Goal: Task Accomplishment & Management: Manage account settings

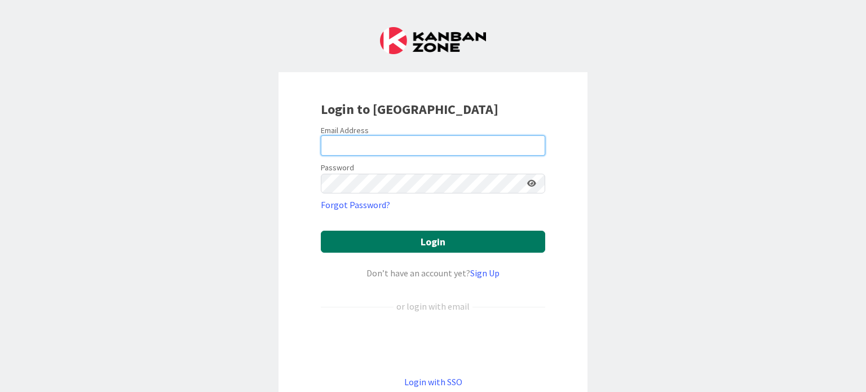
type input "[PERSON_NAME][EMAIL_ADDRESS][PERSON_NAME][DOMAIN_NAME]"
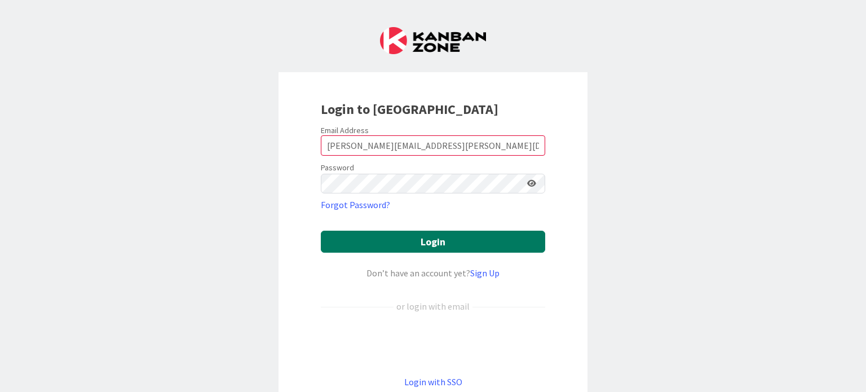
click at [431, 241] on button "Login" at bounding box center [433, 242] width 224 height 22
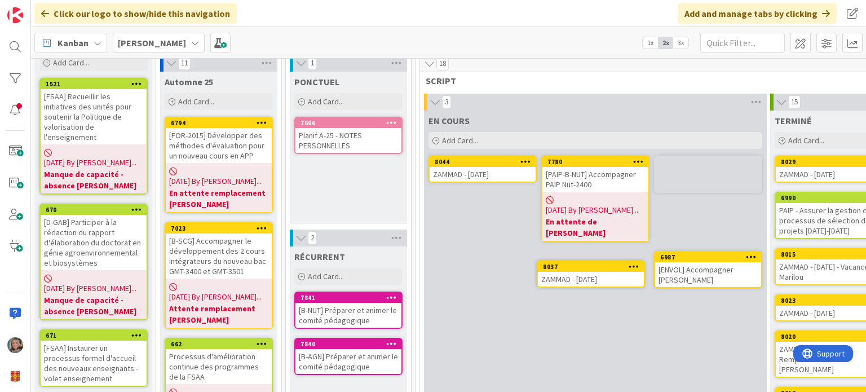
scroll to position [52, 0]
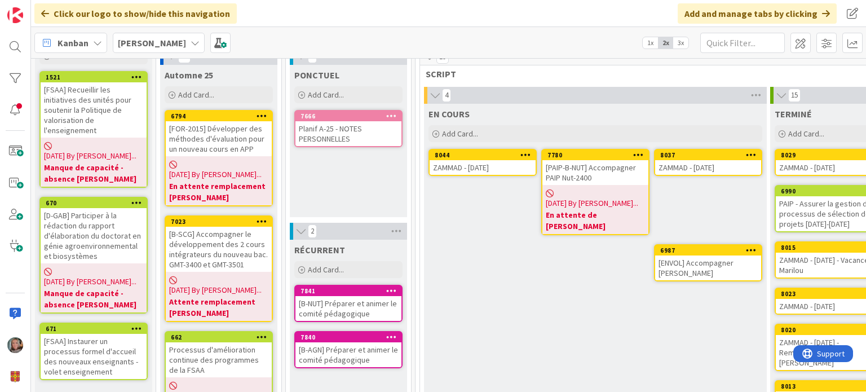
click at [465, 160] on div "ZAMMAD - [DATE]" at bounding box center [483, 167] width 106 height 15
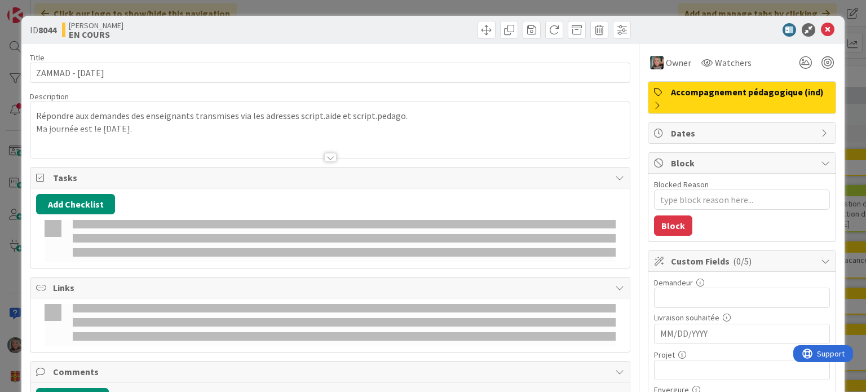
type textarea "x"
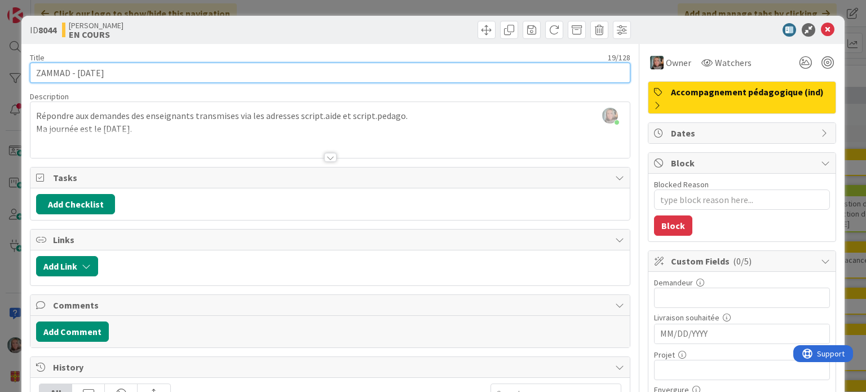
click at [94, 73] on input "ZAMMAD - [DATE]" at bounding box center [330, 73] width 600 height 20
type input "ZAMMAD - [DATE]"
type textarea "x"
type input "ZAMMAD - [DATE]"
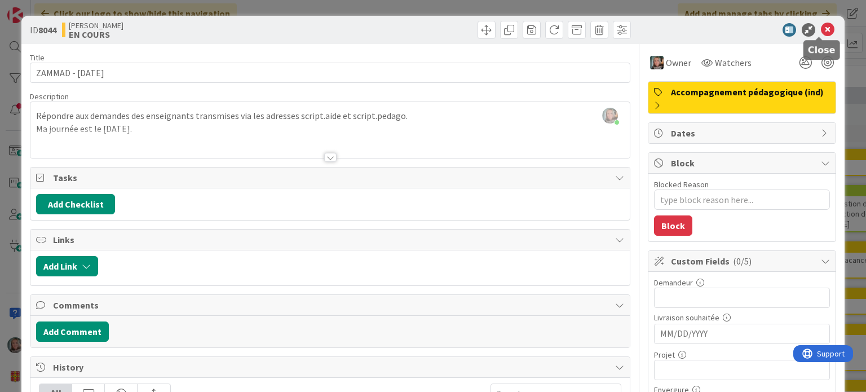
click at [821, 27] on icon at bounding box center [828, 30] width 14 height 14
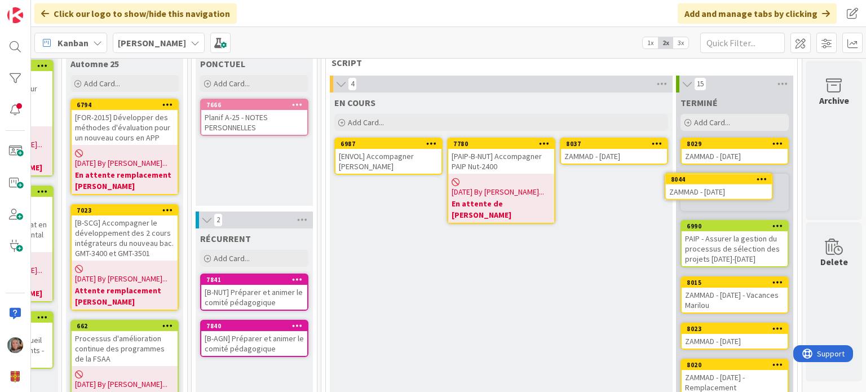
scroll to position [50, 101]
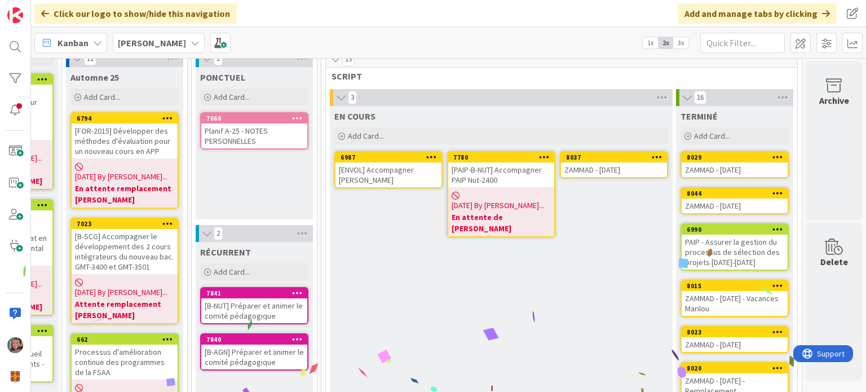
click at [652, 153] on icon at bounding box center [657, 157] width 11 height 8
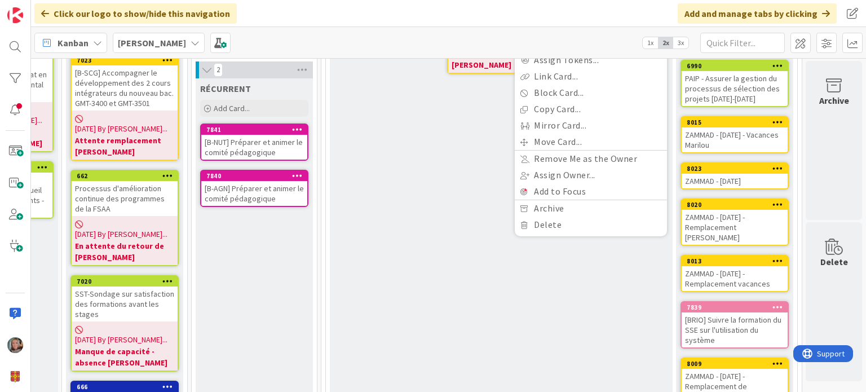
scroll to position [275, 101]
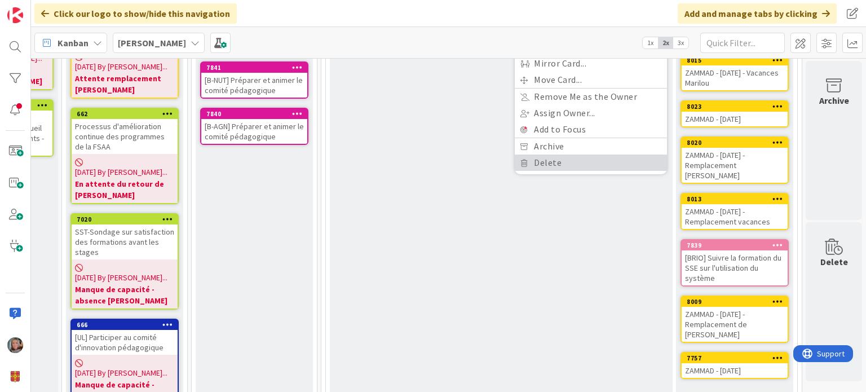
click at [557, 166] on link "Delete" at bounding box center [591, 162] width 152 height 16
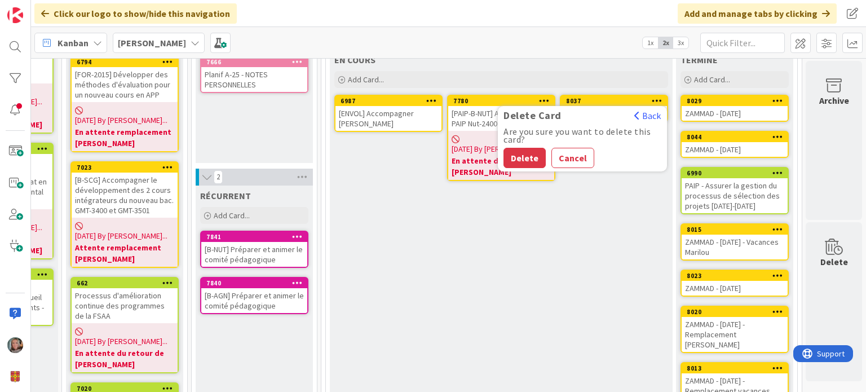
scroll to position [0, 101]
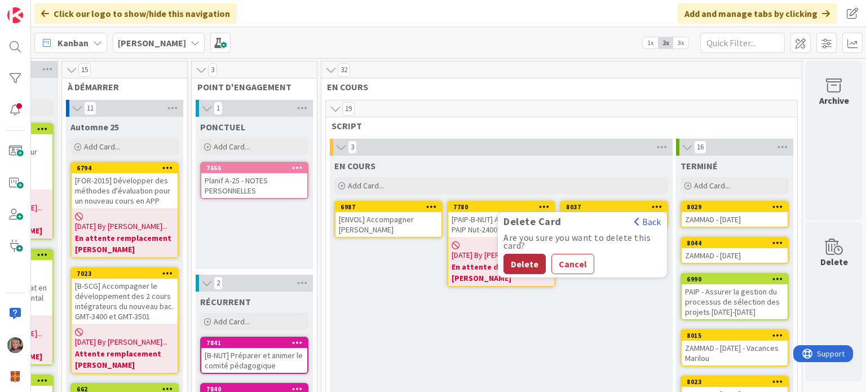
click at [522, 260] on button "Delete" at bounding box center [525, 264] width 42 height 20
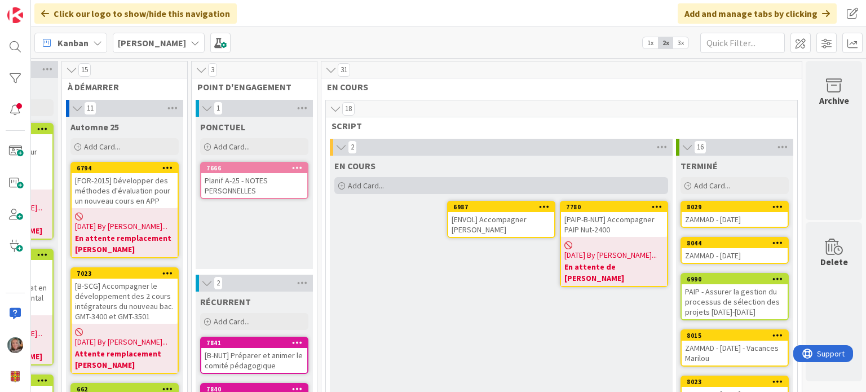
click at [337, 184] on div "Add Card..." at bounding box center [501, 185] width 334 height 17
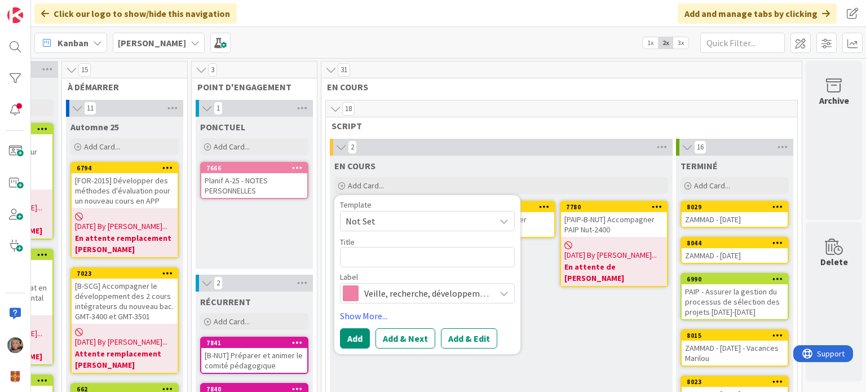
click at [378, 222] on span "Not Set" at bounding box center [416, 221] width 141 height 15
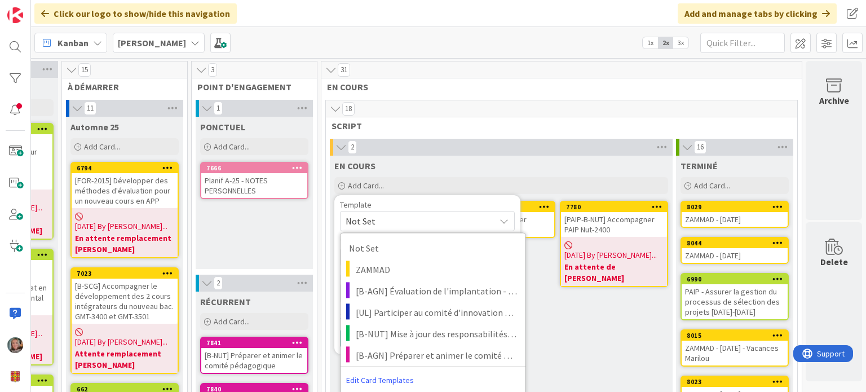
click at [378, 220] on span "Not Set" at bounding box center [416, 221] width 141 height 15
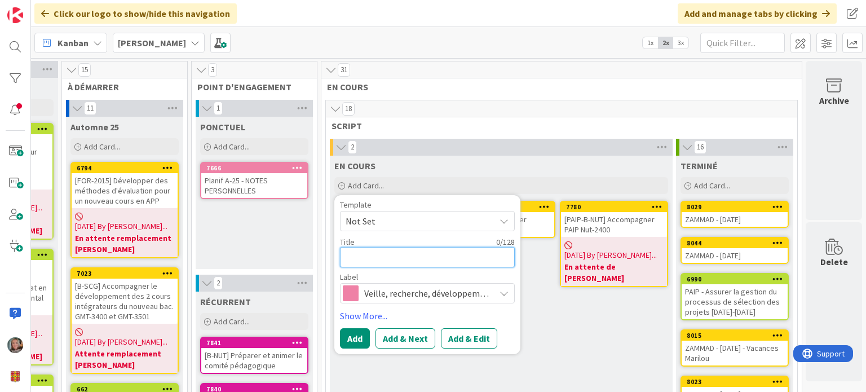
click at [367, 260] on textarea at bounding box center [427, 257] width 175 height 20
type textarea "x"
type textarea "S"
type textarea "x"
type textarea "SC"
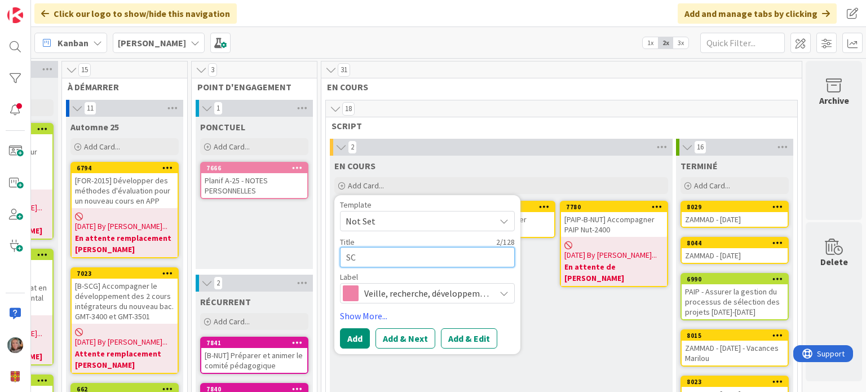
type textarea "x"
type textarea "SCR"
type textarea "x"
type textarea "SCRI"
type textarea "x"
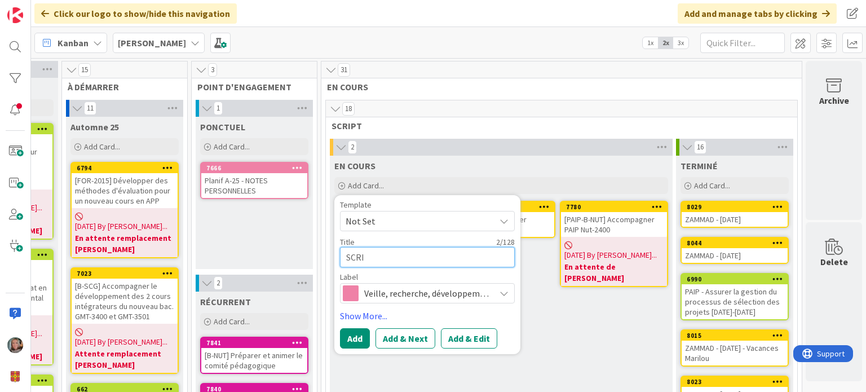
type textarea "SCRIP"
type textarea "x"
type textarea "SCRIPT"
type textarea "x"
type textarea "SCRIPT"
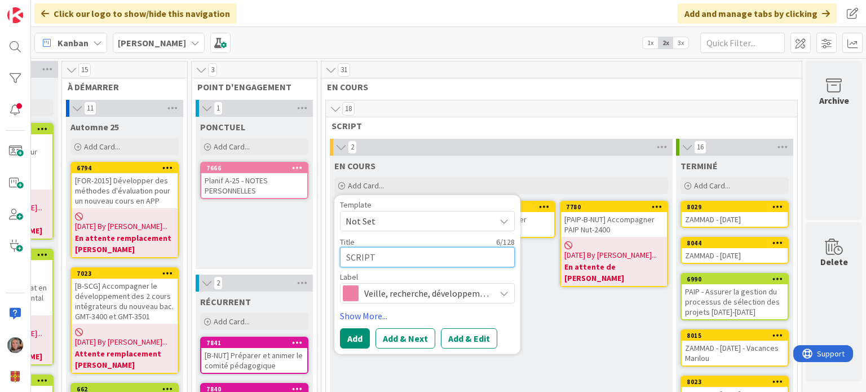
type textarea "x"
type textarea "SCRIPT -"
type textarea "x"
type textarea "SCRIPT -"
type textarea "x"
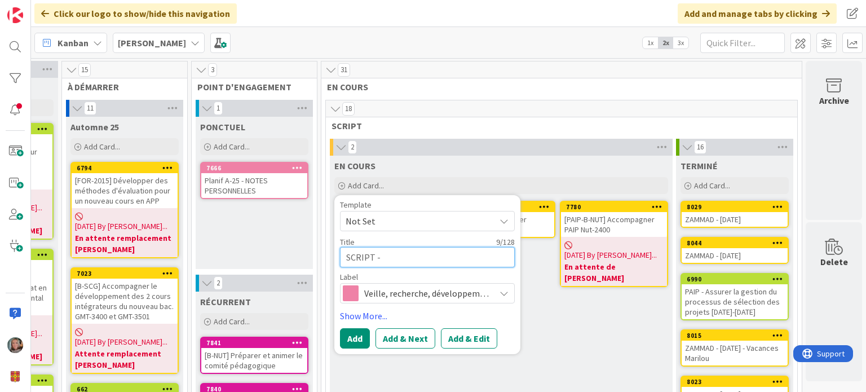
type textarea "SCRIPT - C"
type textarea "x"
type textarea "SCRIPT - Ca"
type textarea "x"
type textarea "SCRIPT - Cat"
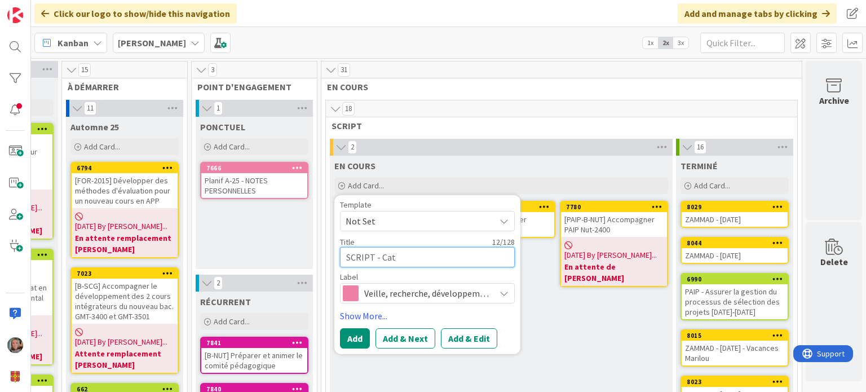
type textarea "x"
type textarea "SCRIPT - Caté"
type textarea "x"
type textarea "SCRIPT - Catég"
type textarea "x"
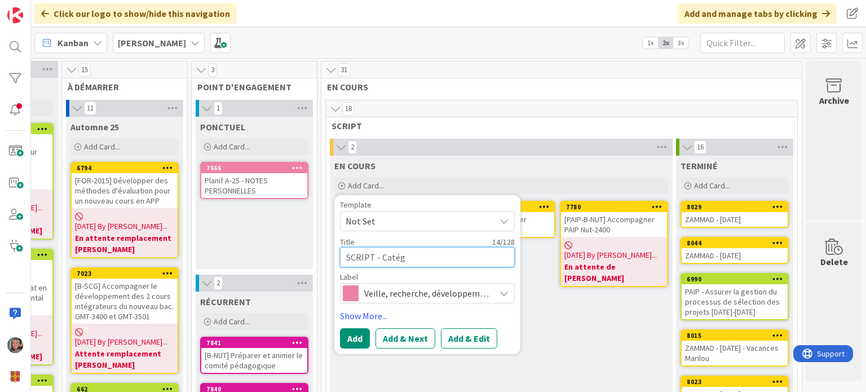
type textarea "SCRIPT - Catégo"
type textarea "x"
type textarea "SCRIPT - Catégor"
type textarea "x"
type textarea "SCRIPT - Catégori"
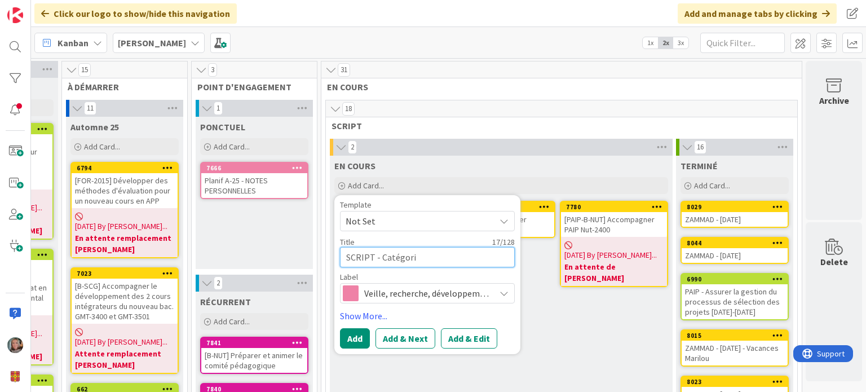
type textarea "x"
type textarea "SCRIPT - Catégoris"
type textarea "x"
type textarea "SCRIPT - Catégorise"
type textarea "x"
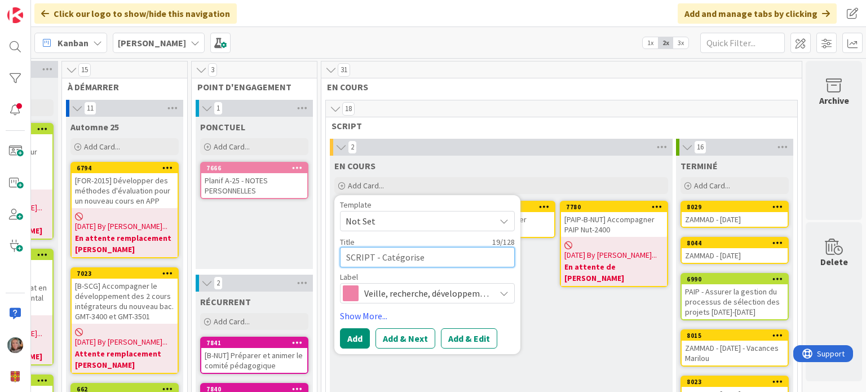
type textarea "SCRIPT - Catégoriser"
type textarea "x"
type textarea "SCRIPT - Catégoriser"
click at [461, 262] on textarea "SCRIPT - Catégoriser" at bounding box center [427, 257] width 175 height 20
drag, startPoint x: 423, startPoint y: 262, endPoint x: 373, endPoint y: 257, distance: 50.4
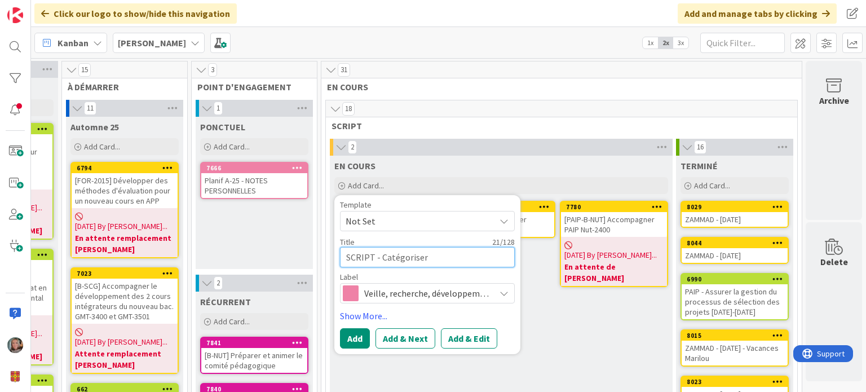
click at [373, 257] on textarea "SCRIPT - Catégoriser" at bounding box center [427, 257] width 175 height 20
type textarea "x"
type textarea "SCRIPT - D"
type textarea "x"
type textarea "SCRIPT - Dé"
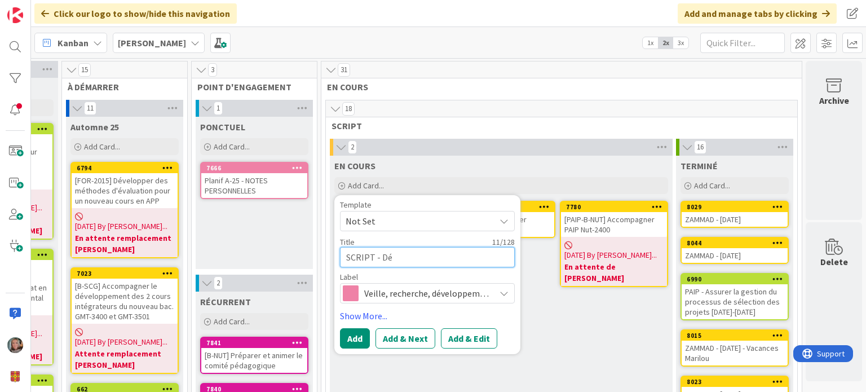
type textarea "x"
type textarea "SCRIPT - Dév"
type textarea "x"
type textarea "SCRIPT - Déve"
type textarea "x"
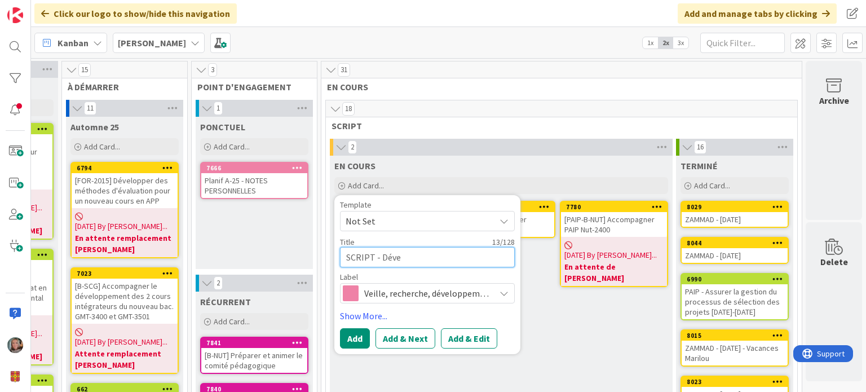
type textarea "SCRIPT - Dével"
type textarea "x"
type textarea "SCRIPT - Dévelo"
type textarea "x"
type textarea "SCRIPT - Dévelop"
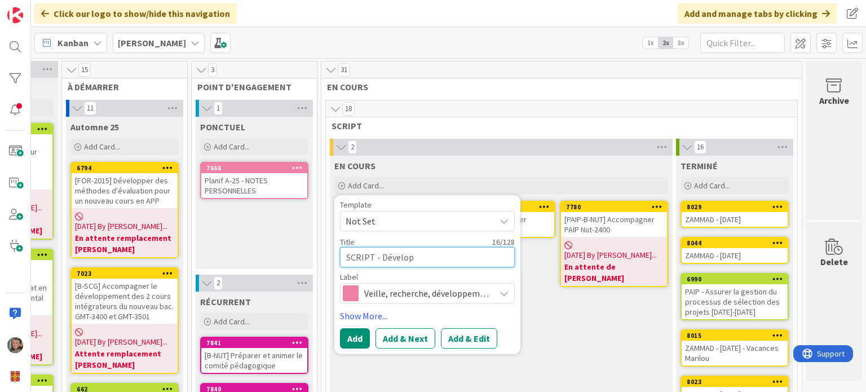
type textarea "x"
type textarea "SCRIPT - Développ"
type textarea "x"
type textarea "SCRIPT - Développe"
type textarea "x"
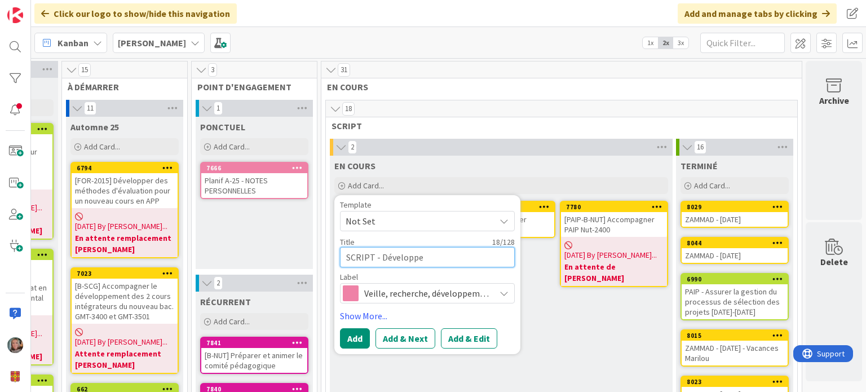
type textarea "SCRIPT - Développer"
type textarea "x"
type textarea "SCRIPT - Développer"
type textarea "x"
type textarea "SCRIPT - Développer l"
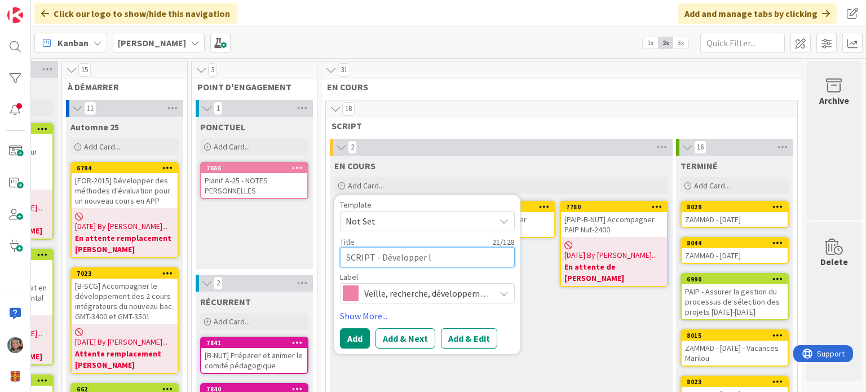
type textarea "x"
type textarea "SCRIPT - Développer l'"
type textarea "x"
type textarea "SCRIPT - Développer l'o"
type textarea "x"
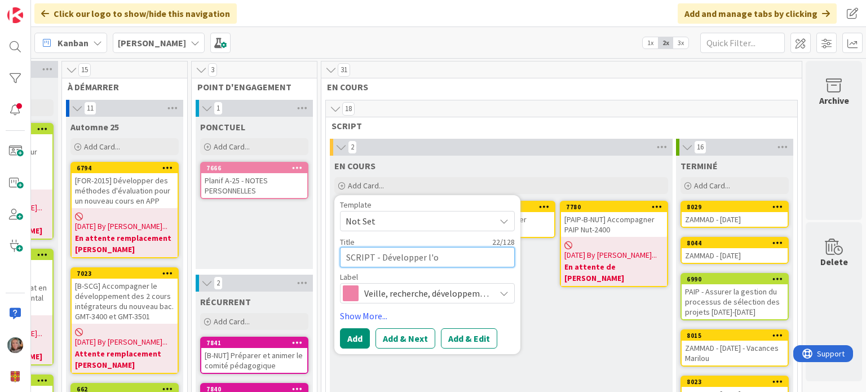
type textarea "SCRIPT - Développer l'or"
type textarea "x"
type textarea "SCRIPT - Développer l'o"
type textarea "x"
type textarea "SCRIPT - Développer l'of"
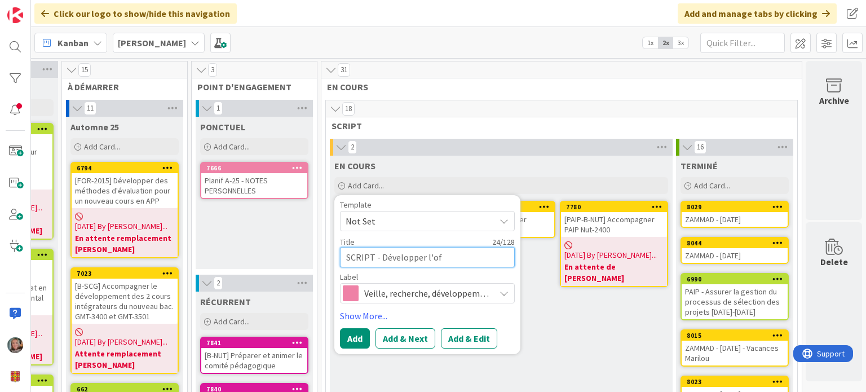
type textarea "x"
type textarea "SCRIPT - Développer l'off"
type textarea "x"
type textarea "SCRIPT - Développer l'offr"
type textarea "x"
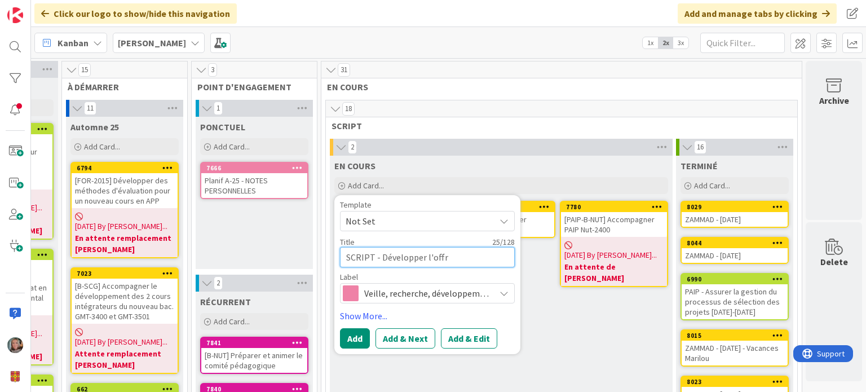
type textarea "SCRIPT - Développer l'offre"
type textarea "x"
type textarea "SCRIPT - Développer l'offre"
type textarea "x"
type textarea "SCRIPT - Développer l'offre d"
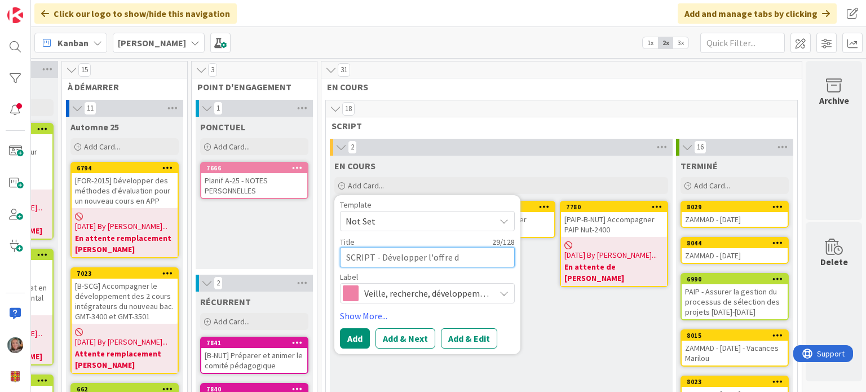
type textarea "x"
type textarea "SCRIPT - Développer l'offre de"
type textarea "x"
type textarea "SCRIPT - Développer l'offre d"
type textarea "x"
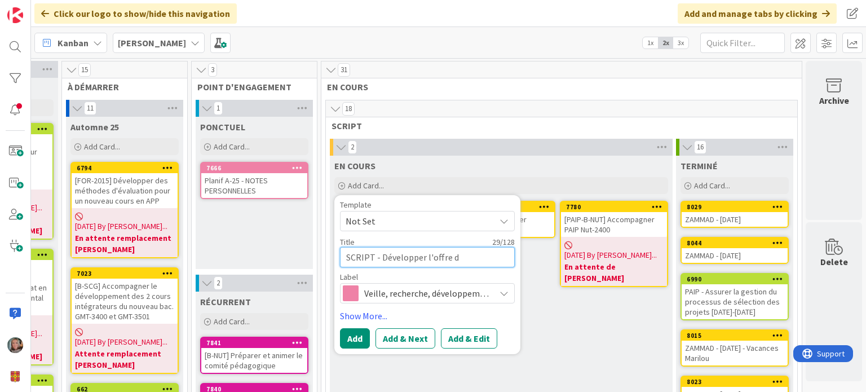
type textarea "SCRIPT - Développer l'offre"
type textarea "x"
type textarea "SCRIPT - Développer l'offre"
type textarea "x"
type textarea "SCRIPT - Développer l'offr"
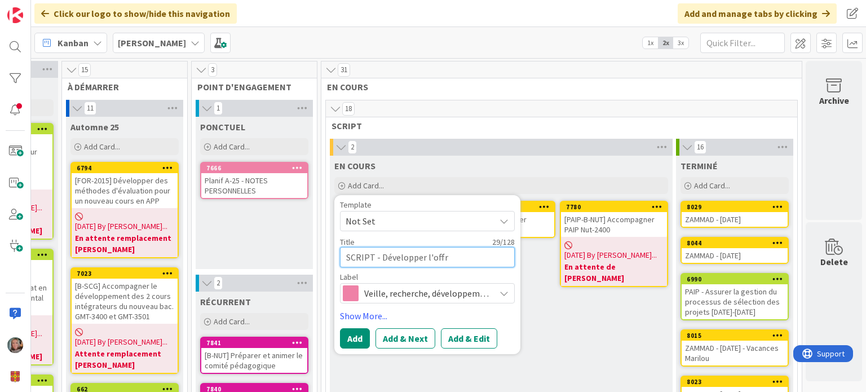
type textarea "x"
type textarea "SCRIPT - Développer l'off"
type textarea "x"
type textarea "SCRIPT - Développer l'of"
type textarea "x"
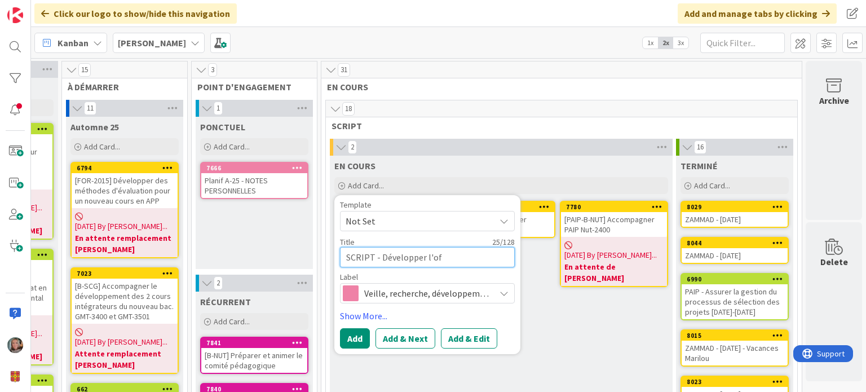
type textarea "SCRIPT - Développer l'o"
type textarea "x"
type textarea "SCRIPT - Développer l'"
type textarea "x"
type textarea "SCRIPT - Développer l"
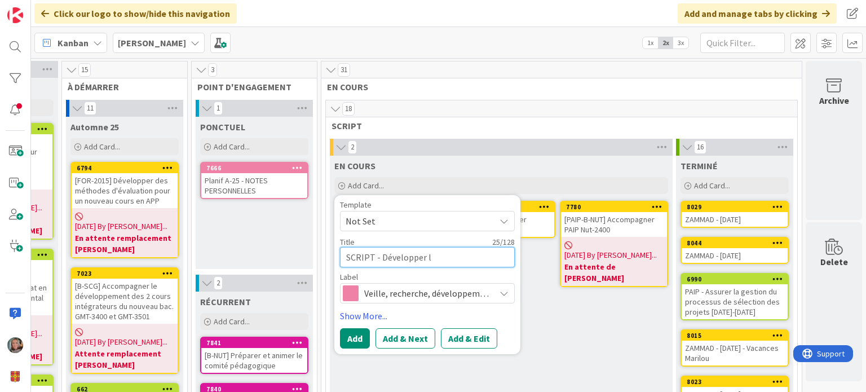
type textarea "x"
type textarea "SCRIPT - Développer"
type textarea "x"
type textarea "SCRIPT - Développer"
type textarea "x"
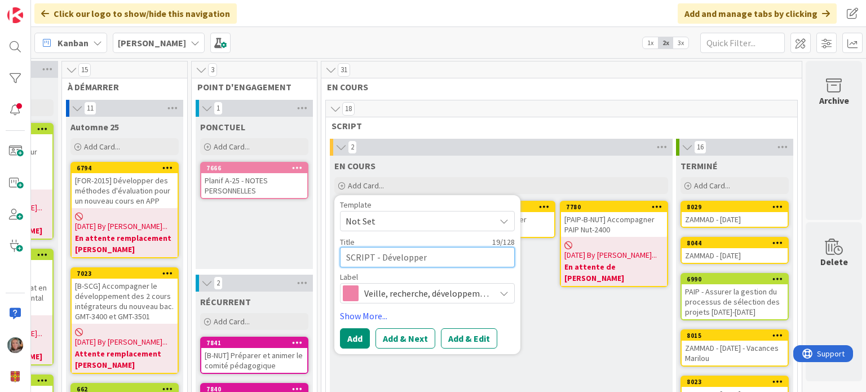
type textarea "SCRIPT - Développe"
type textarea "x"
type textarea "SCRIPT - Développ"
type textarea "x"
type textarea "SCRIPT - Dévelop"
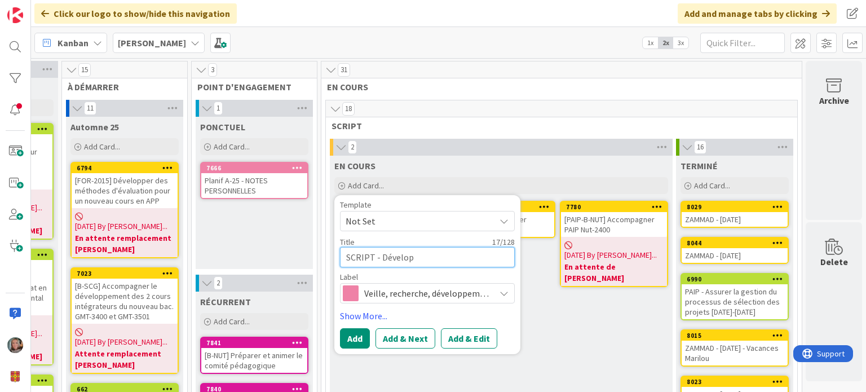
type textarea "x"
type textarea "SCRIPT - Dévelo"
type textarea "x"
type textarea "SCRIPT - Dével"
type textarea "x"
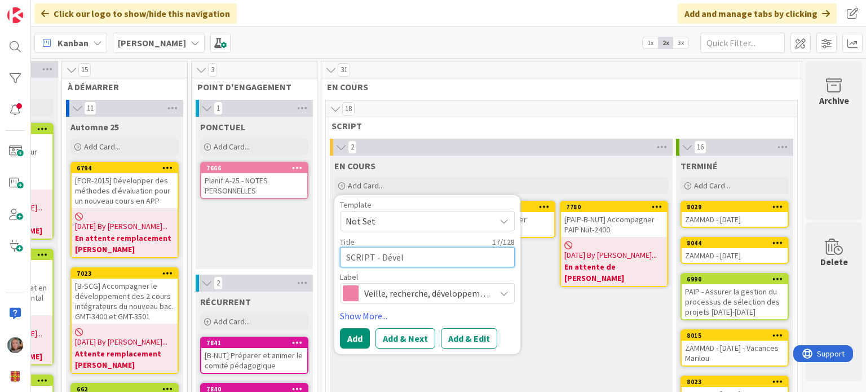
type textarea "SCRIPT - Déve"
type textarea "x"
type textarea "SCRIPT - Dév"
type textarea "x"
type textarea "SCRIPT - D"
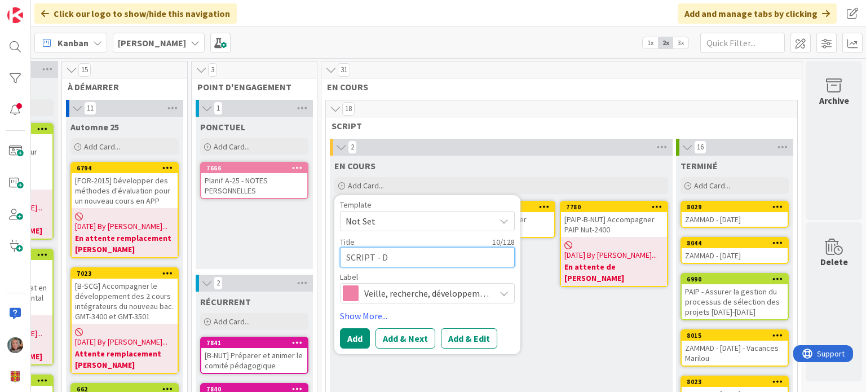
type textarea "x"
type textarea "SCRIPT -"
type textarea "x"
type textarea "SCRIPT - A"
type textarea "x"
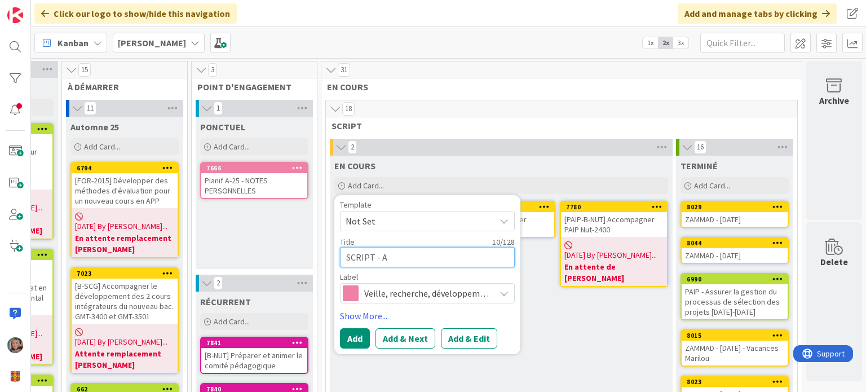
type textarea "SCRIPT - Ac"
type textarea "x"
type textarea "SCRIPT - Acc"
type textarea "x"
type textarea "SCRIPT - Acco"
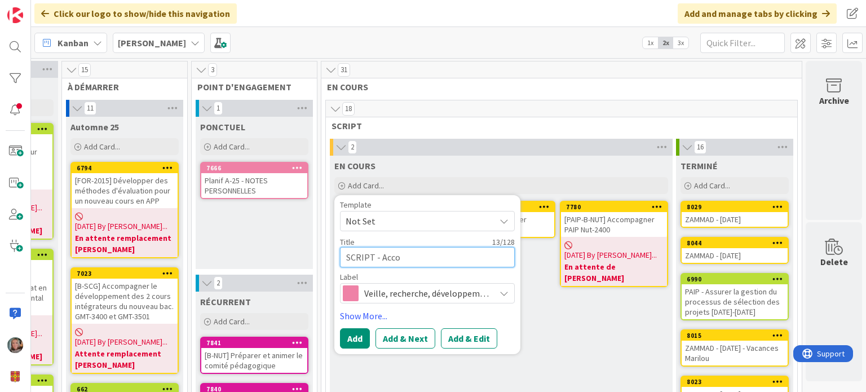
type textarea "x"
type textarea "SCRIPT - Accom"
type textarea "x"
type textarea "SCRIPT - Accomp"
type textarea "x"
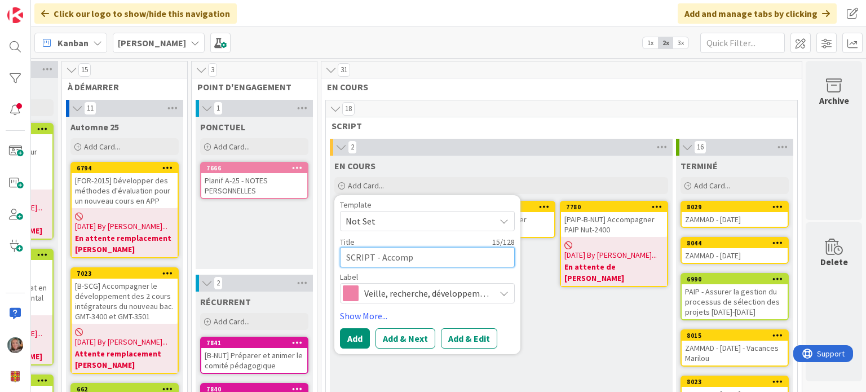
type textarea "SCRIPT - Accompa"
type textarea "x"
type textarea "SCRIPT - Accompag"
type textarea "x"
type textarea "SCRIPT - Accompagn"
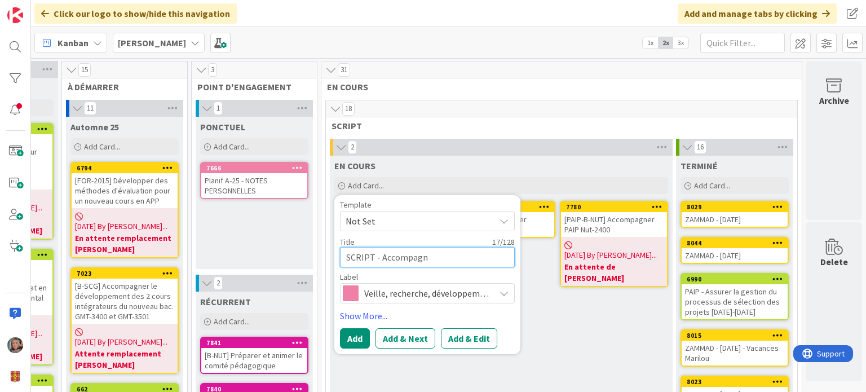
type textarea "x"
type textarea "SCRIPT - Accompagne"
type textarea "x"
type textarea "SCRIPT - Accompagnem"
type textarea "x"
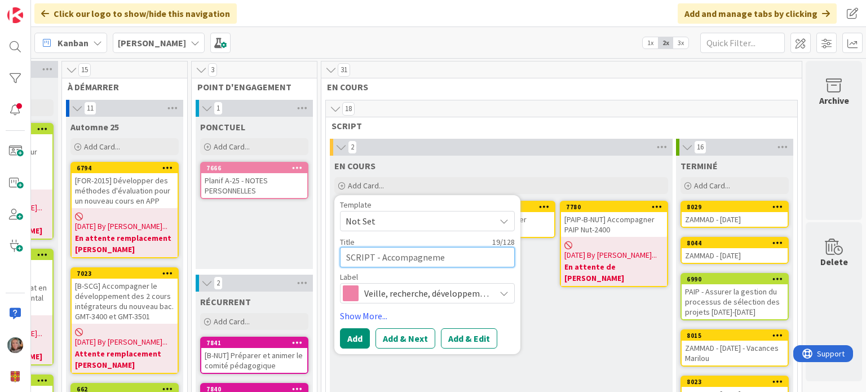
type textarea "SCRIPT - Accompagnemen"
type textarea "x"
type textarea "SCRIPT - Accompagnement"
type textarea "x"
type textarea "SCRIPT - Accompagnement"
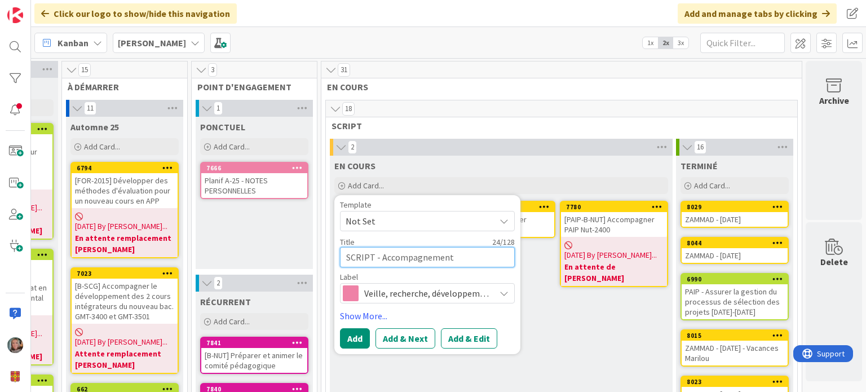
type textarea "x"
type textarea "SCRIPT - Accompagnement a"
type textarea "x"
type textarea "SCRIPT - Accompagnement ap"
type textarea "x"
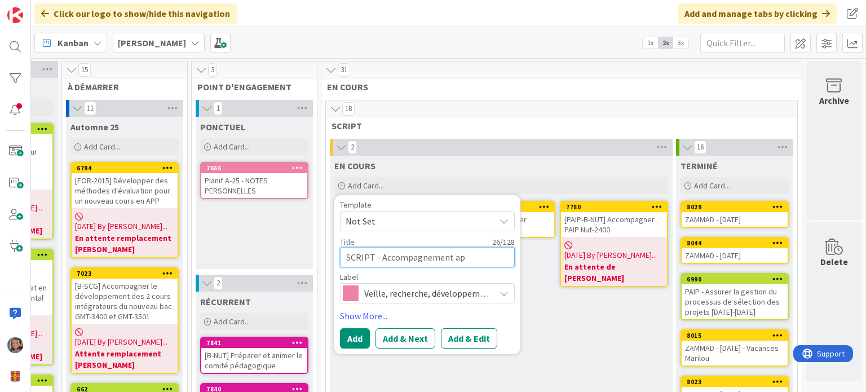
type textarea "SCRIPT - Accompagnement app"
type textarea "x"
type textarea "SCRIPT - Accompagnement appr"
type textarea "x"
type textarea "SCRIPT - Accompagnement appro"
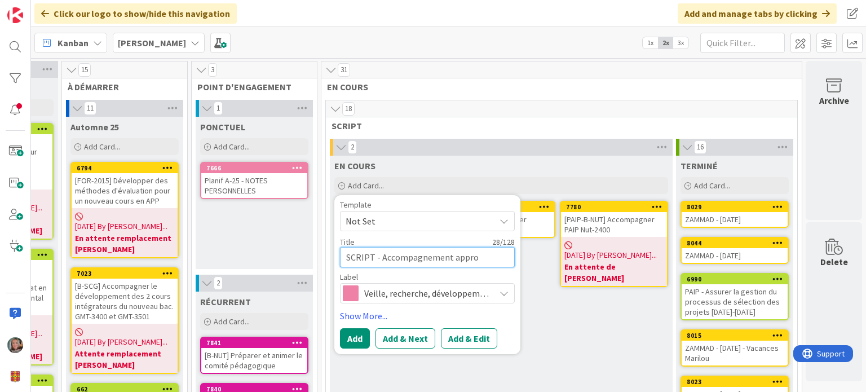
type textarea "x"
type textarea "SCRIPT - Accompagnement approc"
type textarea "x"
type textarea "SCRIPT - Accompagnement approch"
type textarea "x"
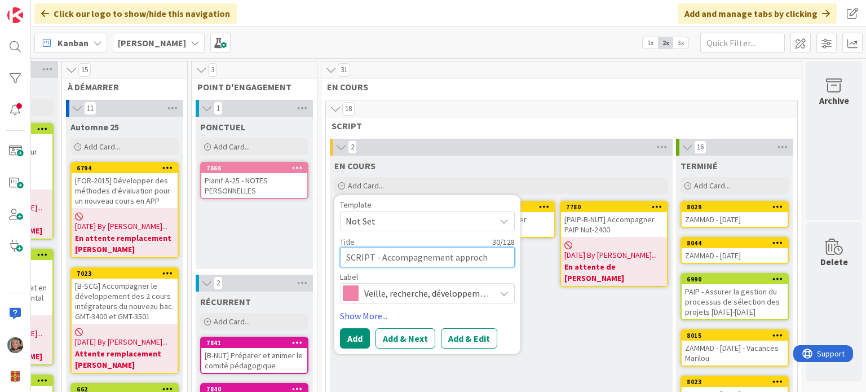
type textarea "SCRIPT - Accompagnement approche"
type textarea "x"
type textarea "SCRIPT - Accompagnement approche p"
type textarea "x"
type textarea "SCRIPT - Accompagnement approche pr"
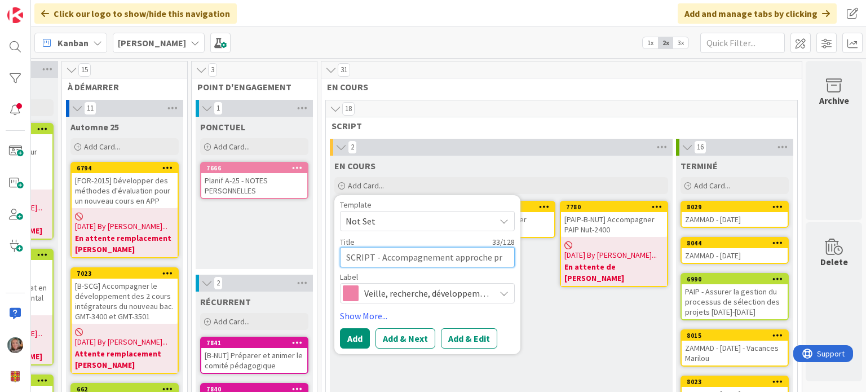
type textarea "x"
type textarea "SCRIPT - Accompagnement approche pro"
type textarea "x"
type textarea "SCRIPT - Accompagnement approche prog"
type textarea "x"
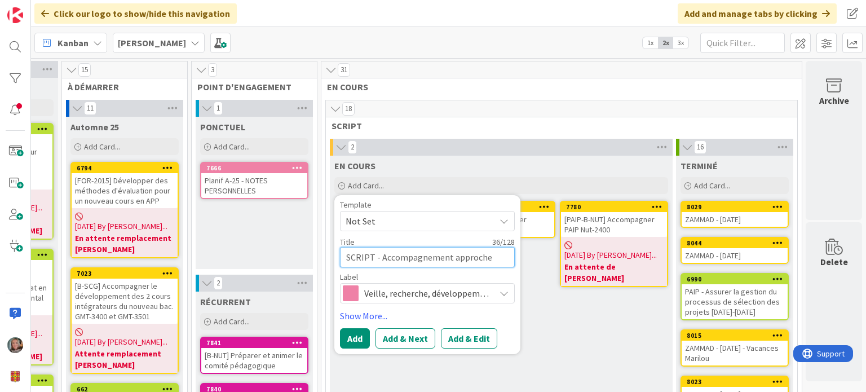
type textarea "SCRIPT - Accompagnement approche progr"
type textarea "x"
type textarea "SCRIPT - Accompagnement approche progra"
type textarea "x"
type textarea "SCRIPT - Accompagnement approche program"
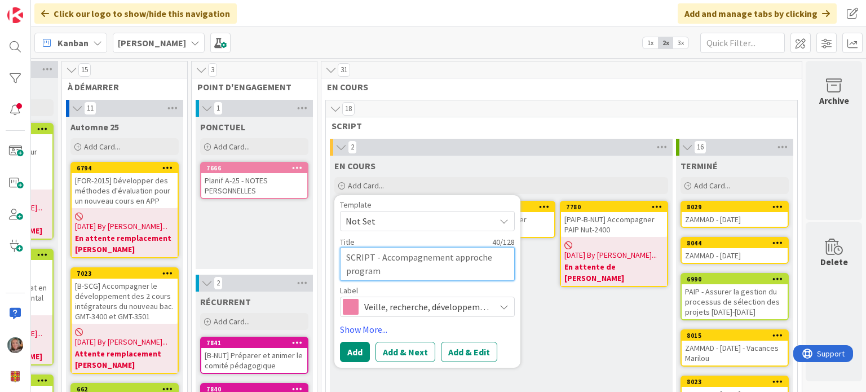
type textarea "x"
type textarea "SCRIPT - Accompagnement approche programm"
type textarea "x"
type textarea "SCRIPT - Accompagnement approche programme"
click at [372, 254] on textarea "SCRIPT - Accompagnement approche programme" at bounding box center [427, 264] width 175 height 34
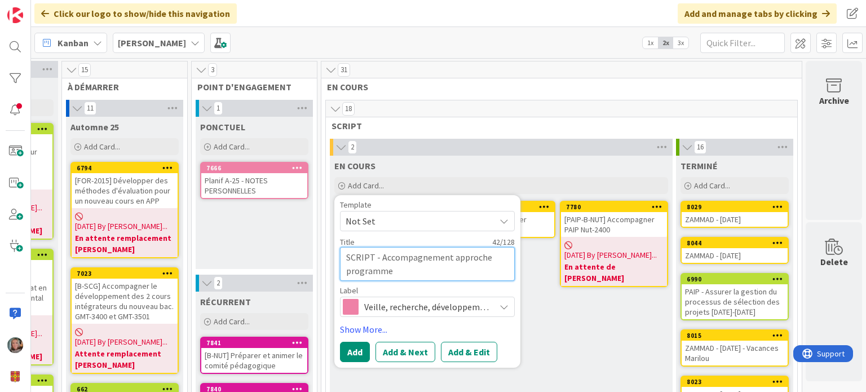
type textarea "x"
type textarea "SCRIPT - PAccompagnement approche programme"
type textarea "x"
type textarea "SCRIPT - PlAccompagnement approche programme"
type textarea "x"
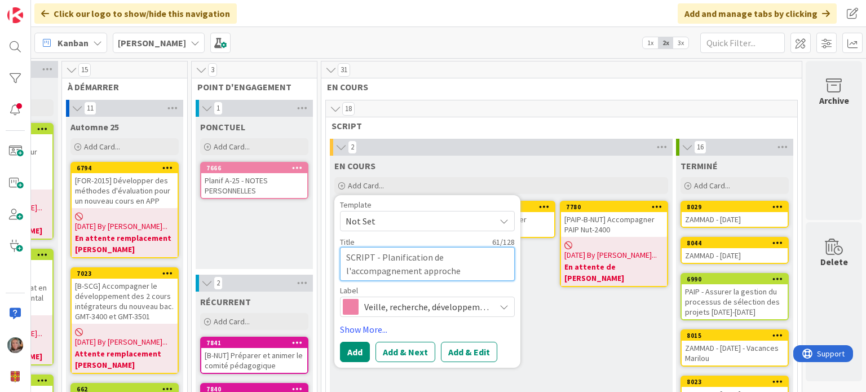
click at [373, 254] on textarea "SCRIPT - Planification de l'accompagnement approche programme" at bounding box center [427, 264] width 175 height 34
click at [415, 270] on textarea "SCRIPT - Proposer un plan d'accompagnement approche programme" at bounding box center [427, 264] width 175 height 34
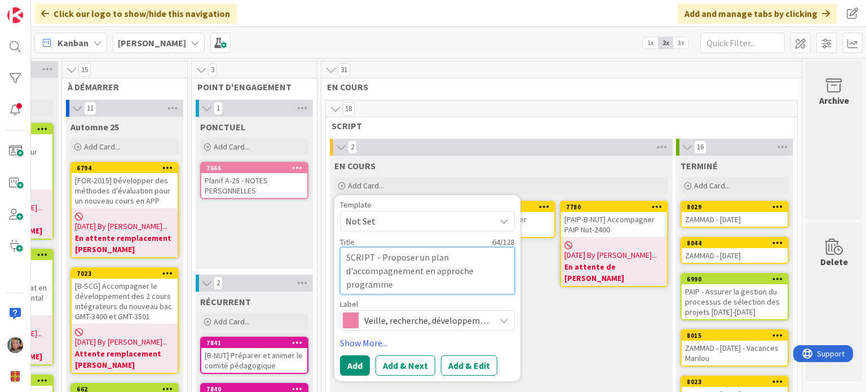
click at [412, 267] on textarea "SCRIPT - Proposer un plan d'accompagnement en approche programme" at bounding box center [427, 270] width 175 height 47
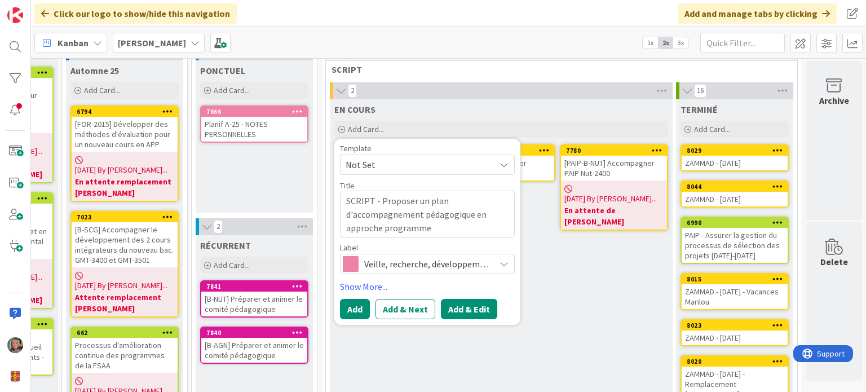
click at [441, 306] on button "Add & Edit" at bounding box center [469, 309] width 56 height 20
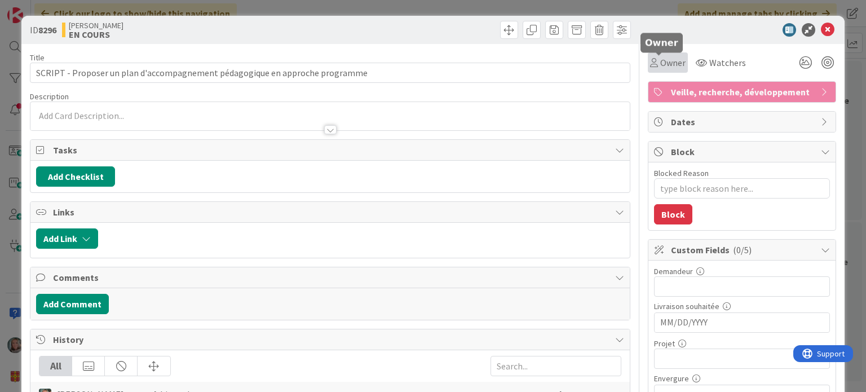
click at [660, 59] on span "Owner" at bounding box center [672, 63] width 25 height 14
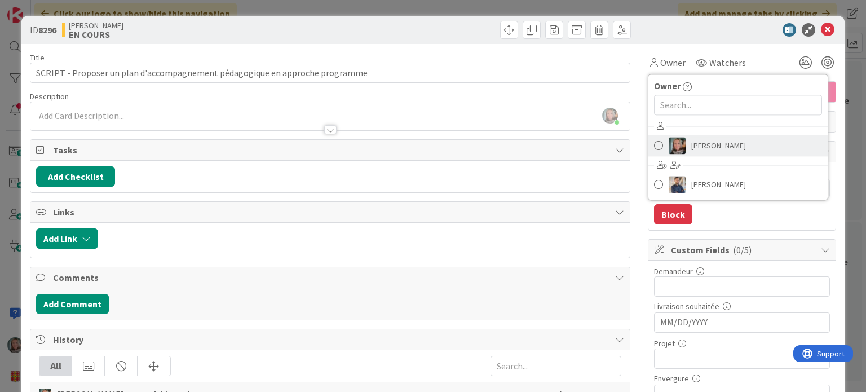
click at [697, 145] on span "[PERSON_NAME]" at bounding box center [718, 145] width 55 height 17
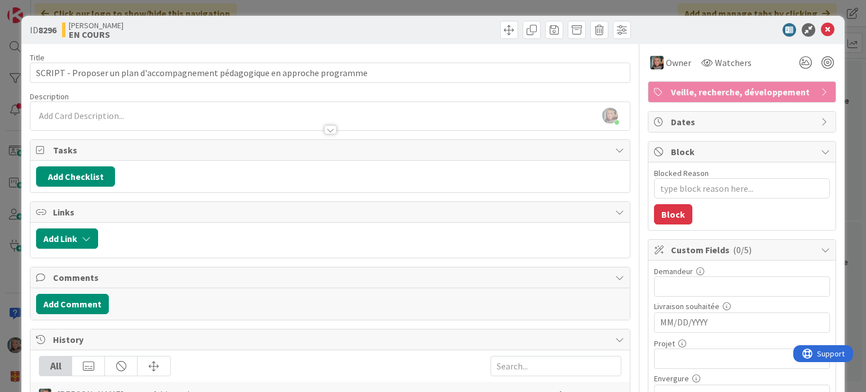
scroll to position [56, 0]
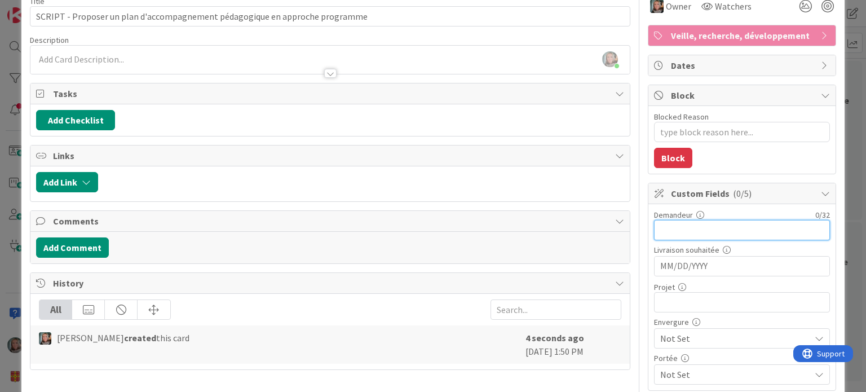
click at [694, 220] on input "text" at bounding box center [742, 230] width 176 height 20
click at [667, 262] on input "MM/DD/YYYY" at bounding box center [742, 266] width 164 height 19
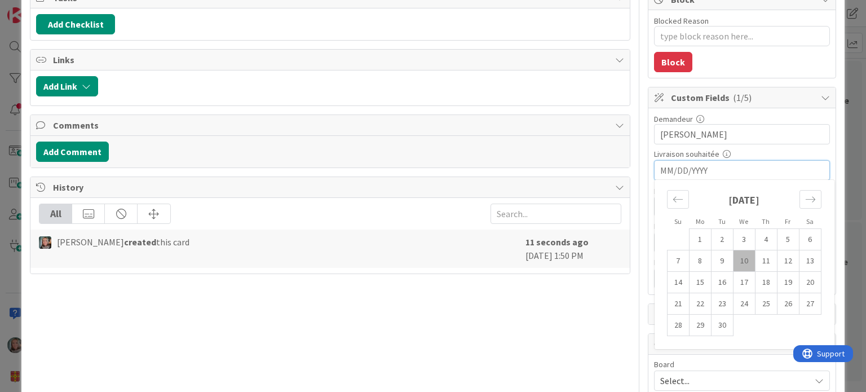
scroll to position [169, 0]
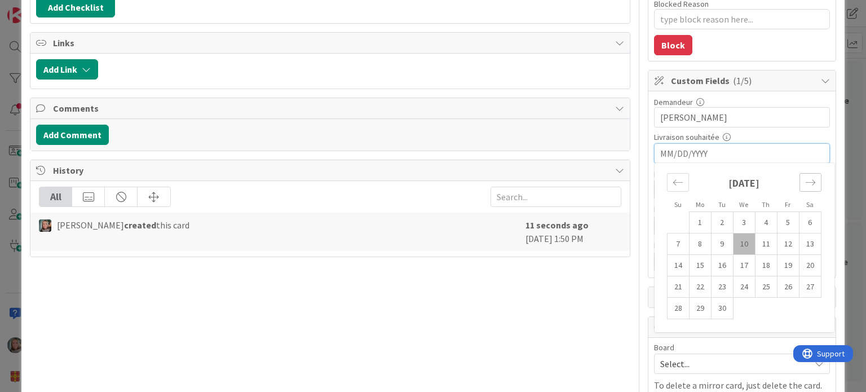
click at [805, 182] on icon "Move forward to switch to the next month." at bounding box center [810, 182] width 11 height 11
click at [690, 287] on td "22" at bounding box center [700, 286] width 22 height 21
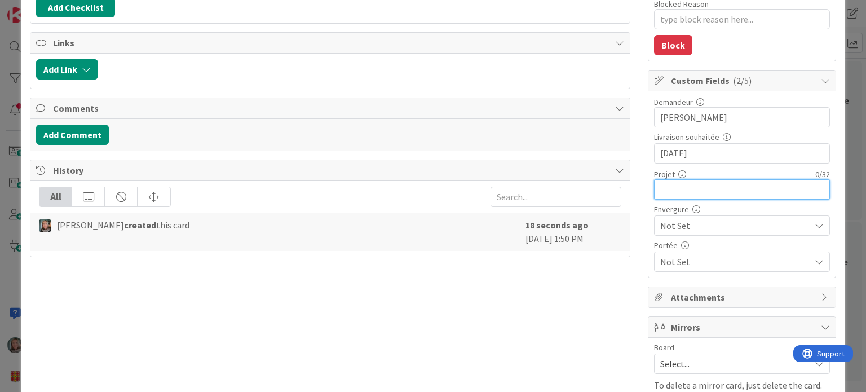
click at [661, 190] on input "text" at bounding box center [742, 189] width 176 height 20
click at [728, 219] on span "Not Set" at bounding box center [732, 226] width 144 height 16
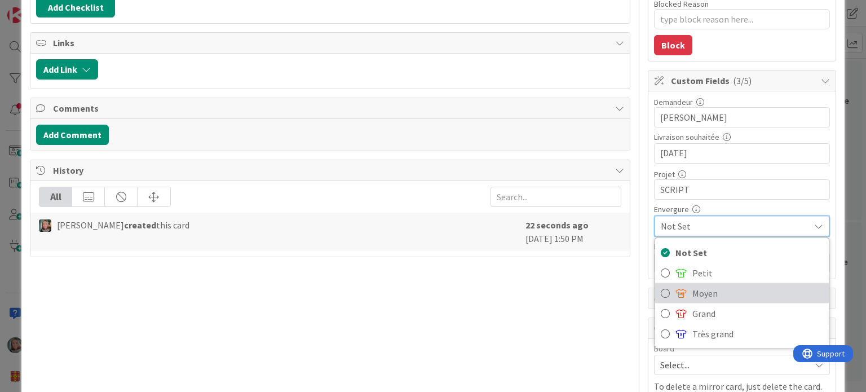
click at [692, 288] on span "Moyen" at bounding box center [757, 293] width 131 height 17
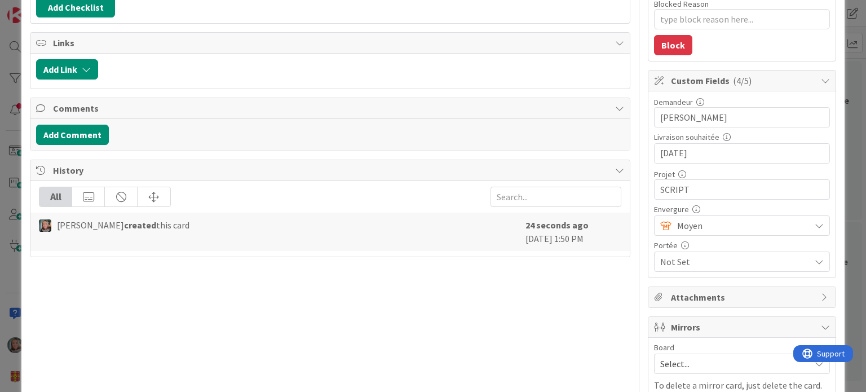
click at [688, 255] on span "Not Set" at bounding box center [735, 262] width 150 height 14
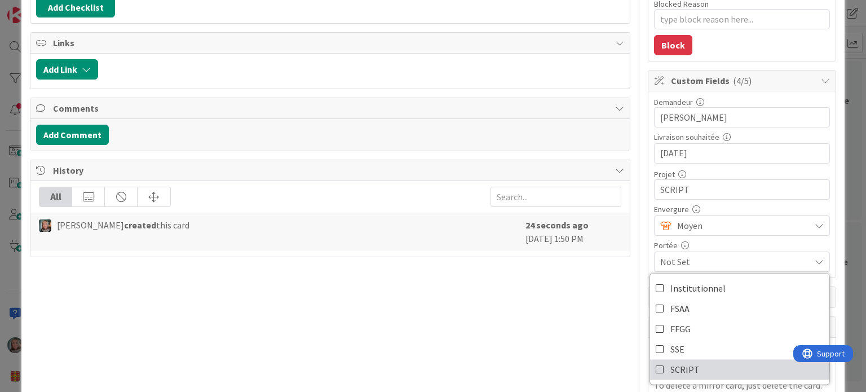
click at [650, 366] on link "SCRIPT" at bounding box center [739, 369] width 179 height 20
click at [827, 191] on div "Demandeur 11 / 32 [PERSON_NAME] Livraison souhaitée [DATE] Navigate forward to …" at bounding box center [741, 184] width 187 height 186
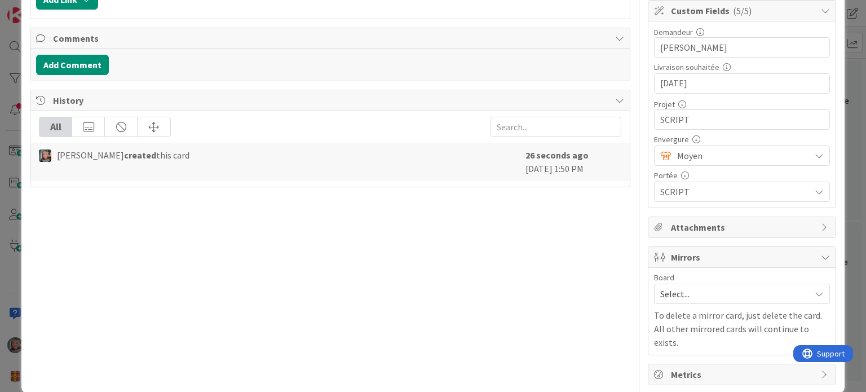
scroll to position [240, 0]
click at [696, 289] on span "Select..." at bounding box center [732, 293] width 144 height 16
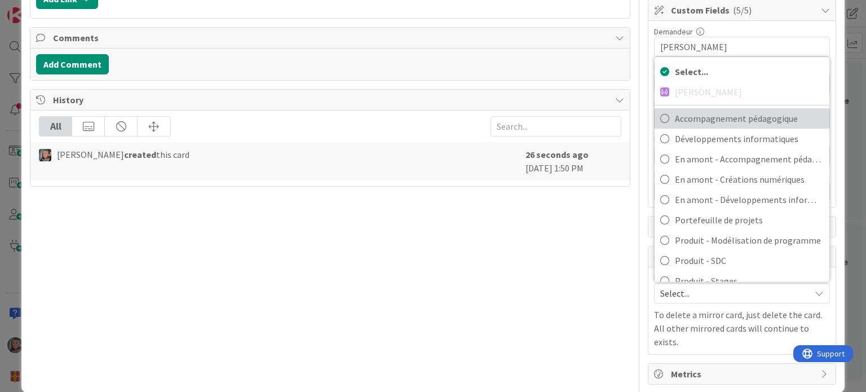
click at [738, 114] on span "Accompagnement pédagogique" at bounding box center [749, 118] width 149 height 17
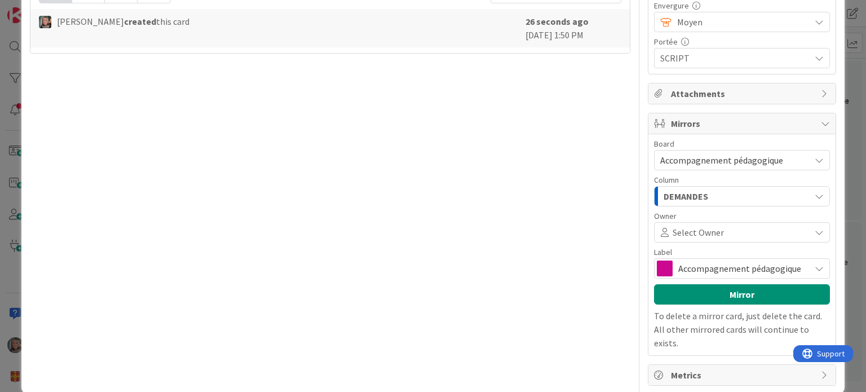
scroll to position [374, 0]
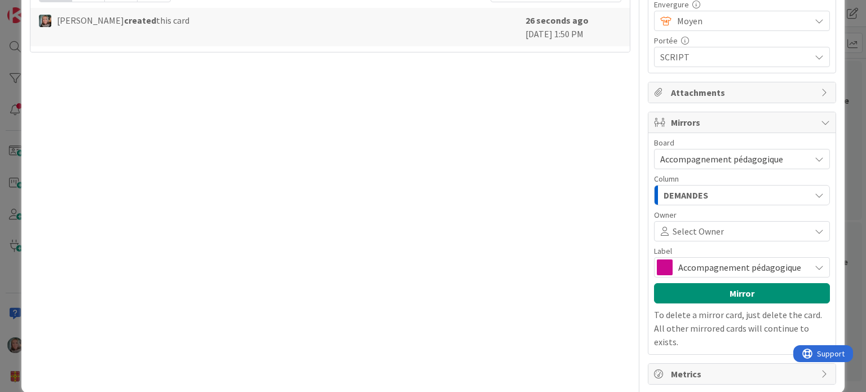
click at [710, 191] on div "DEMANDES" at bounding box center [735, 195] width 149 height 18
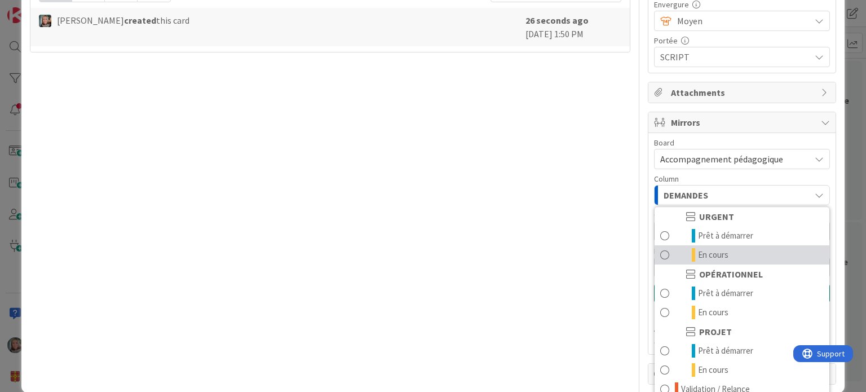
scroll to position [149, 0]
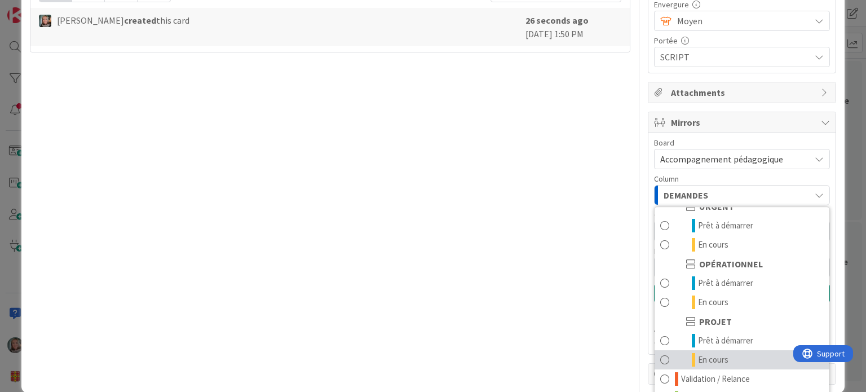
click at [708, 356] on span "En cours" at bounding box center [713, 360] width 30 height 14
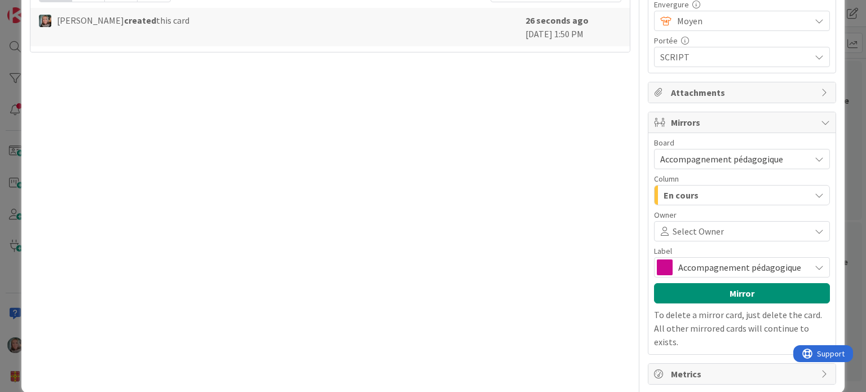
click at [697, 263] on span "Accompagnement pédagogique" at bounding box center [741, 267] width 126 height 16
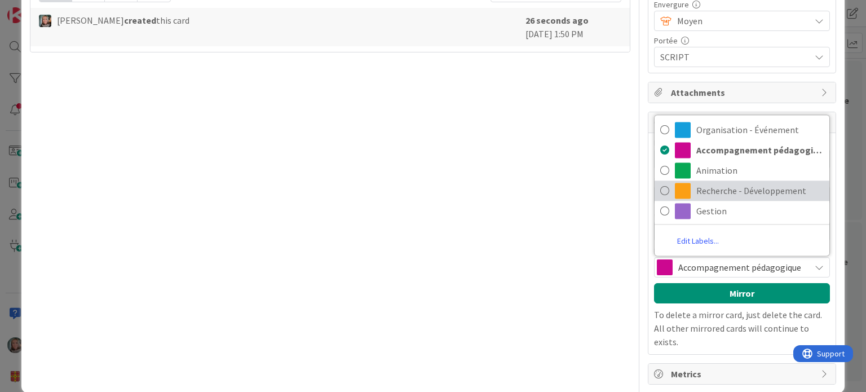
click at [706, 189] on span "Recherche - Développement" at bounding box center [759, 190] width 127 height 17
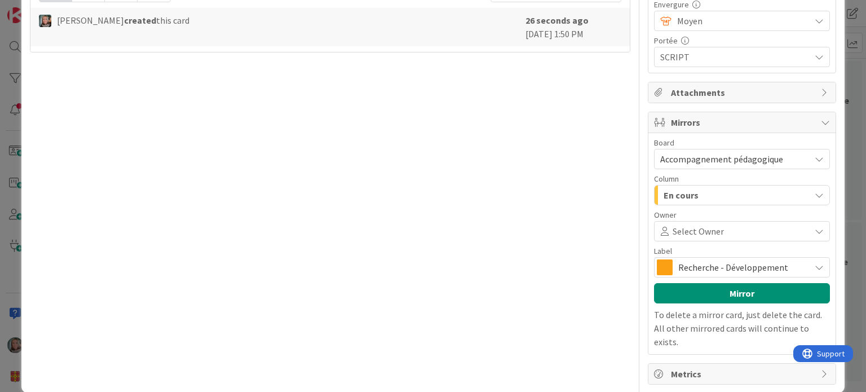
click at [724, 230] on span at bounding box center [765, 231] width 83 height 9
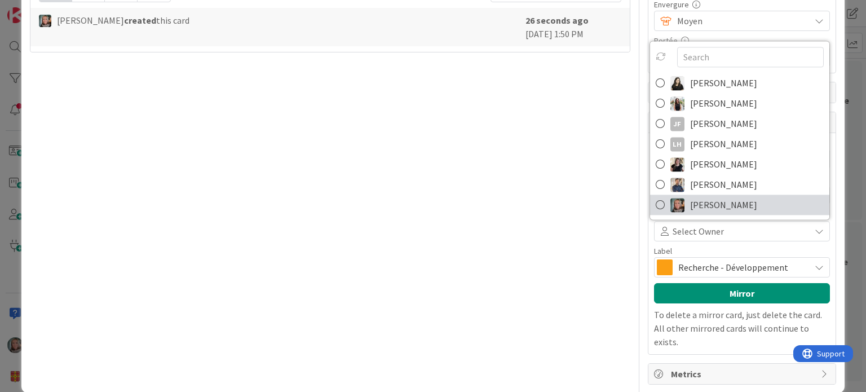
click at [708, 202] on span "[PERSON_NAME]" at bounding box center [723, 204] width 67 height 17
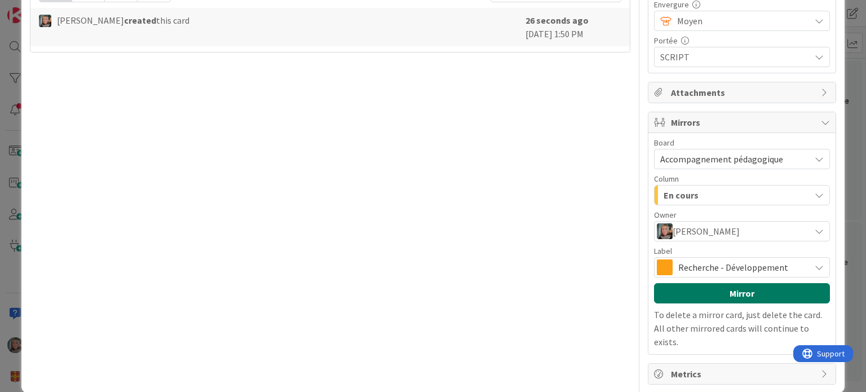
click at [739, 288] on button "Mirror" at bounding box center [742, 293] width 176 height 20
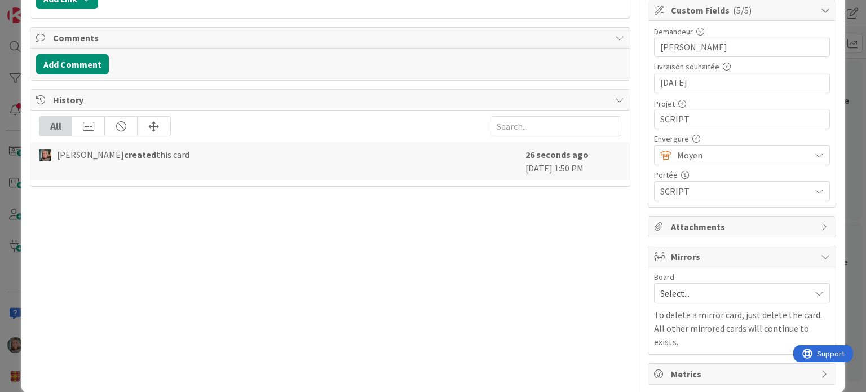
scroll to position [311, 0]
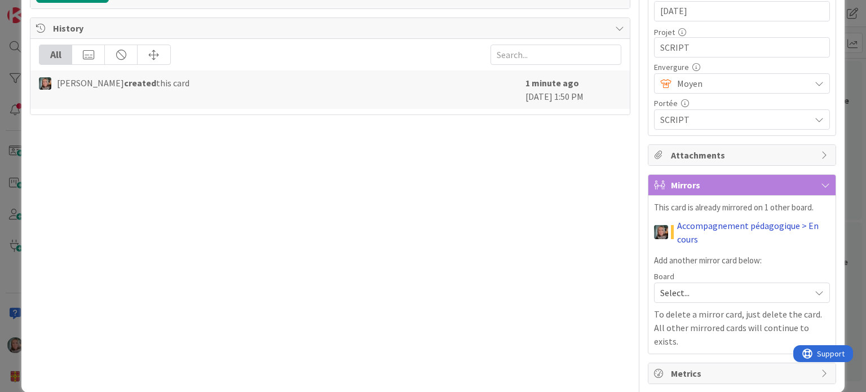
click at [699, 223] on link "Accompagnement pédagogique > En cours" at bounding box center [753, 232] width 152 height 27
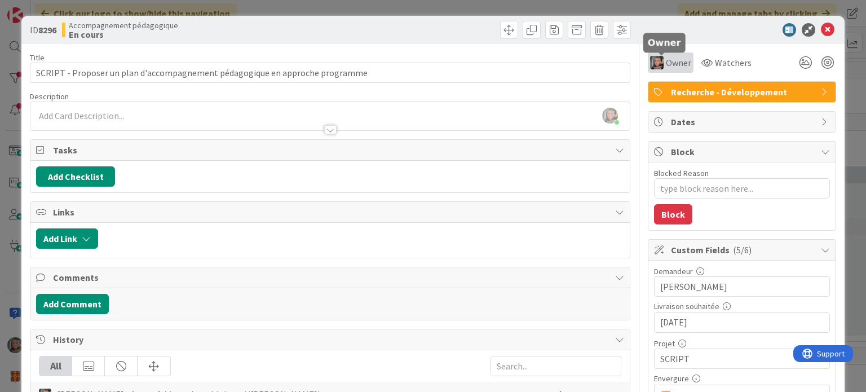
click at [669, 65] on span "Owner" at bounding box center [678, 63] width 25 height 14
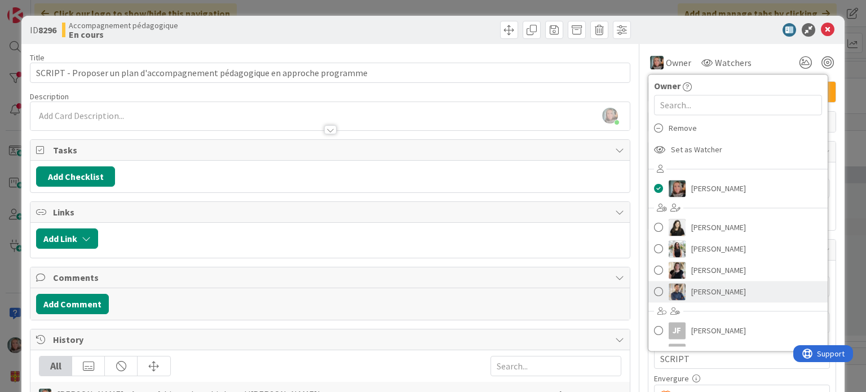
scroll to position [16, 0]
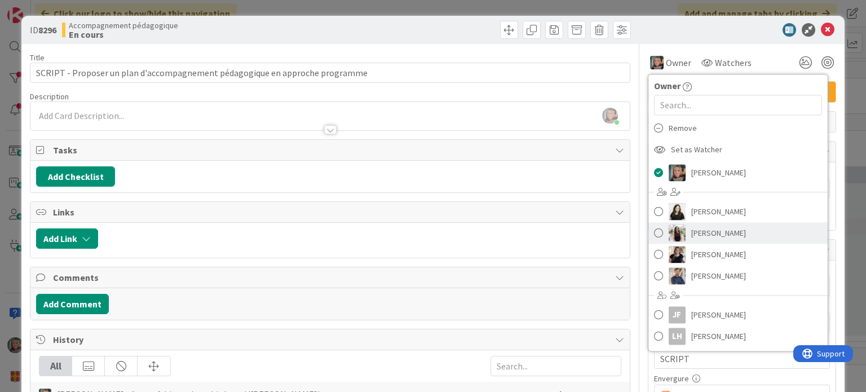
click at [654, 230] on span at bounding box center [658, 232] width 9 height 17
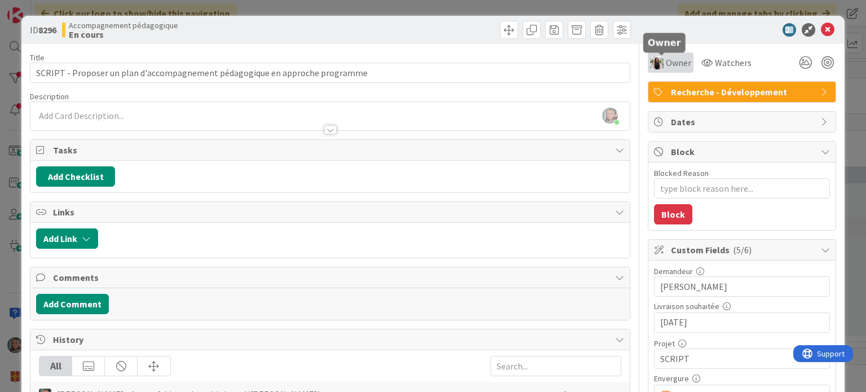
click at [683, 58] on div "Owner" at bounding box center [671, 62] width 46 height 20
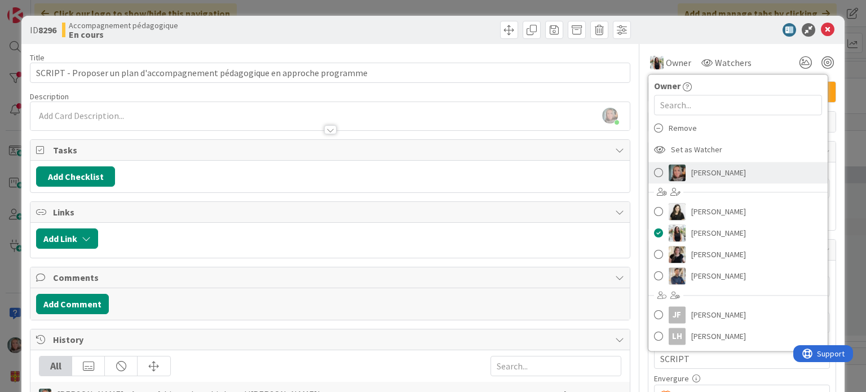
click at [654, 174] on span at bounding box center [658, 172] width 9 height 17
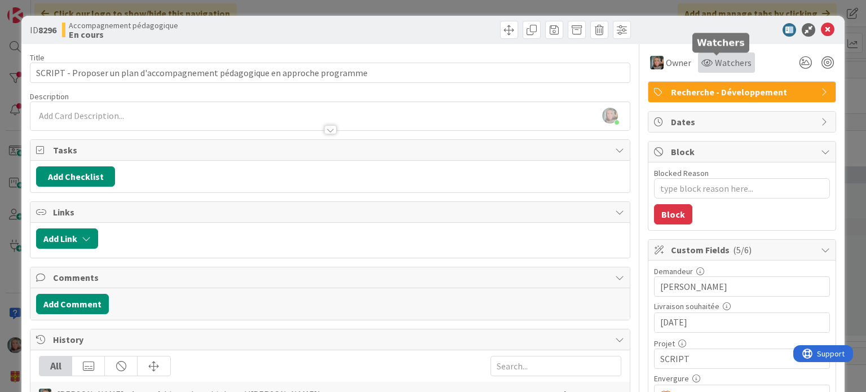
click at [731, 63] on span "Watchers" at bounding box center [733, 63] width 37 height 14
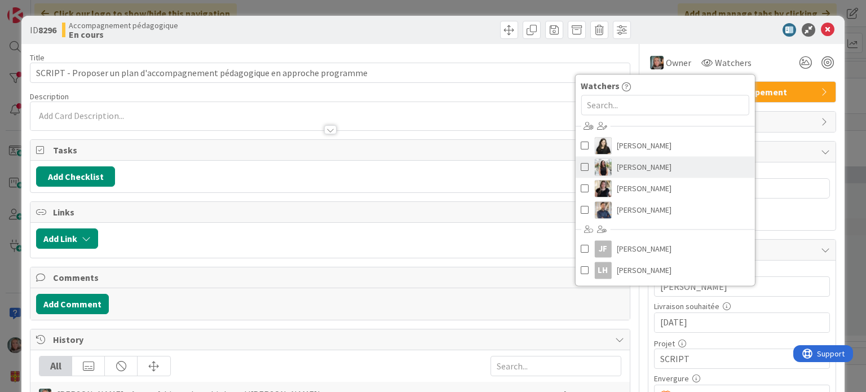
click at [581, 166] on span at bounding box center [585, 166] width 8 height 17
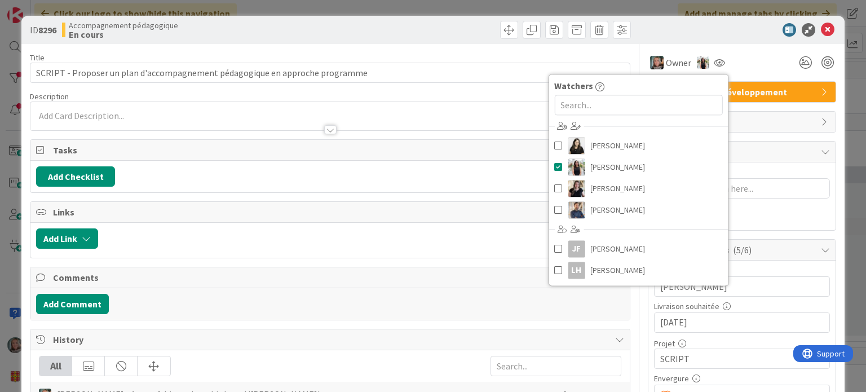
click at [558, 51] on div "Title 76 / 128 SCRIPT - Proposer un plan d'accompagnement pédagogique en approc…" at bounding box center [330, 381] width 600 height 674
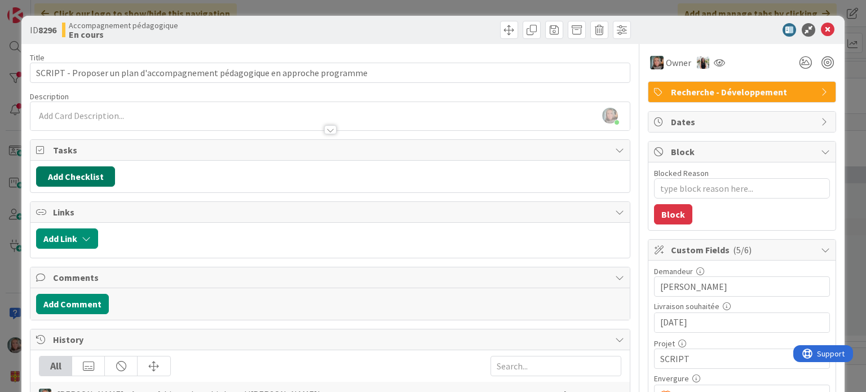
click at [66, 178] on button "Add Checklist" at bounding box center [75, 176] width 79 height 20
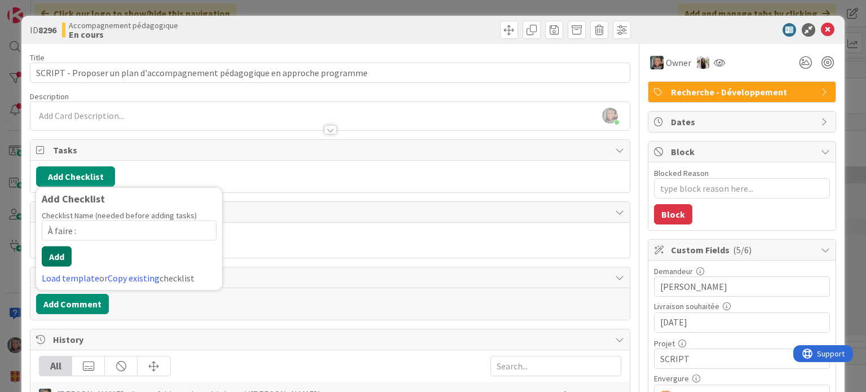
click at [58, 254] on button "Add" at bounding box center [57, 256] width 30 height 20
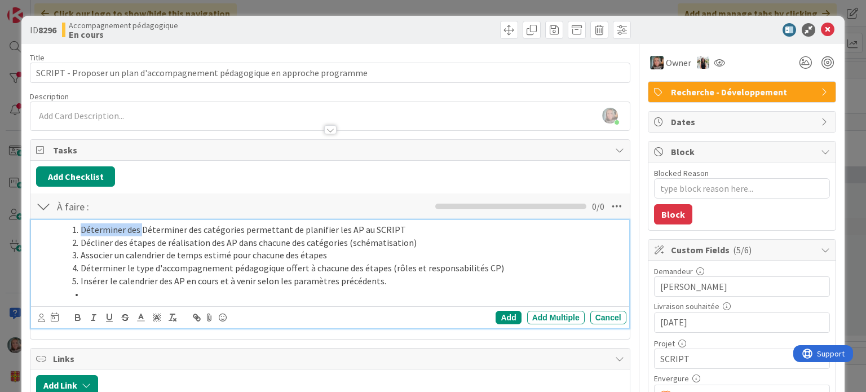
drag, startPoint x: 142, startPoint y: 229, endPoint x: 74, endPoint y: 228, distance: 67.1
click at [74, 228] on li "Déterminer des Déterminer des catégories permettant de planifier les AP au SCRI…" at bounding box center [344, 229] width 554 height 13
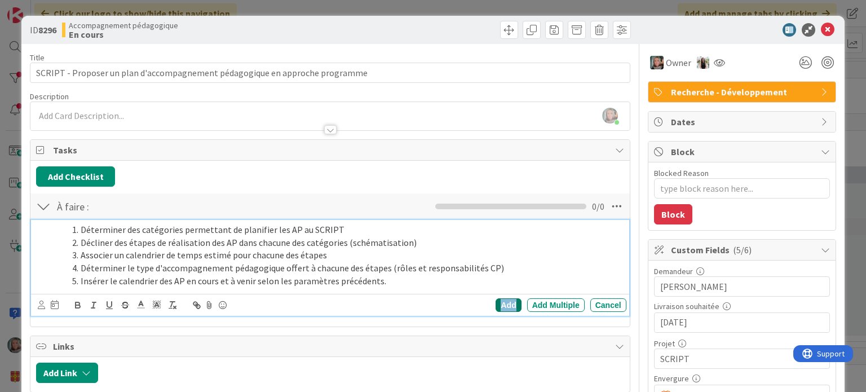
click at [501, 304] on div "Add" at bounding box center [508, 305] width 25 height 14
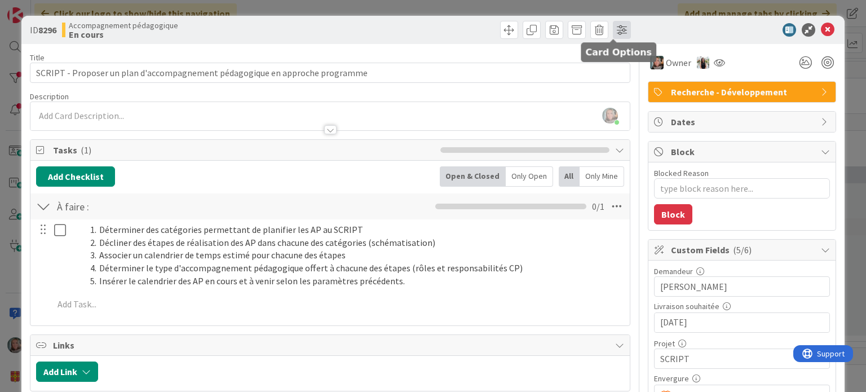
click at [613, 26] on span at bounding box center [622, 30] width 18 height 18
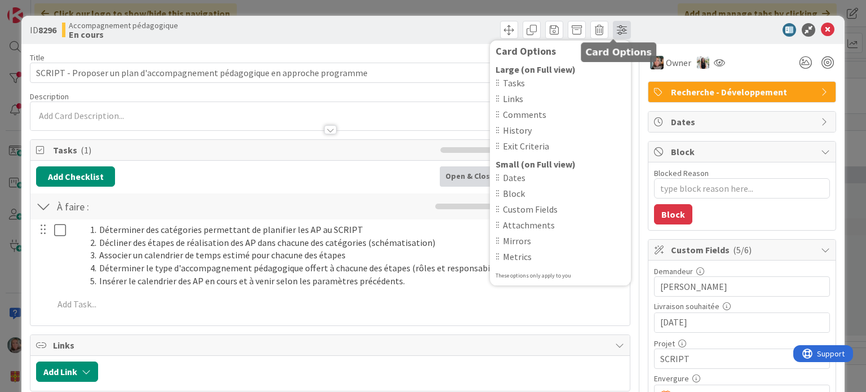
click at [613, 26] on span at bounding box center [622, 30] width 18 height 18
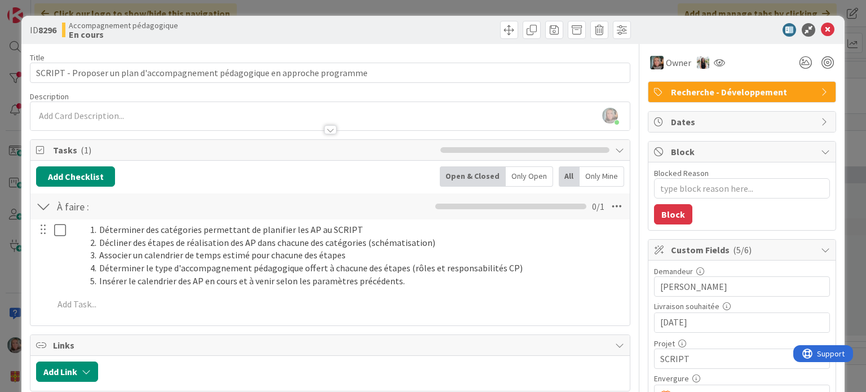
click at [811, 85] on div "Recherche - Développement" at bounding box center [741, 92] width 187 height 20
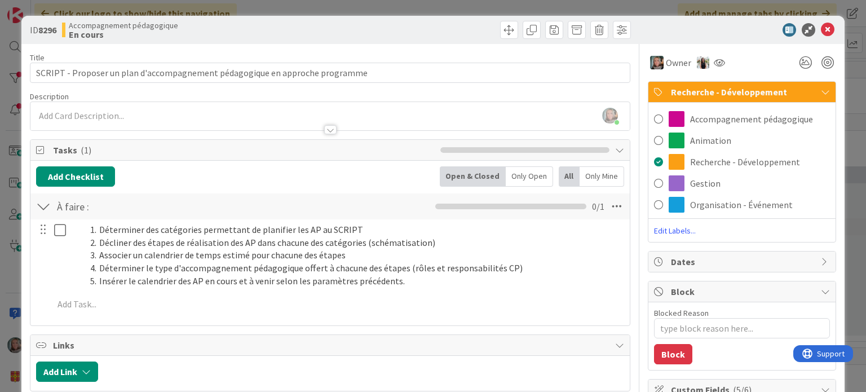
click at [811, 85] on div "Recherche - Développement" at bounding box center [741, 92] width 187 height 21
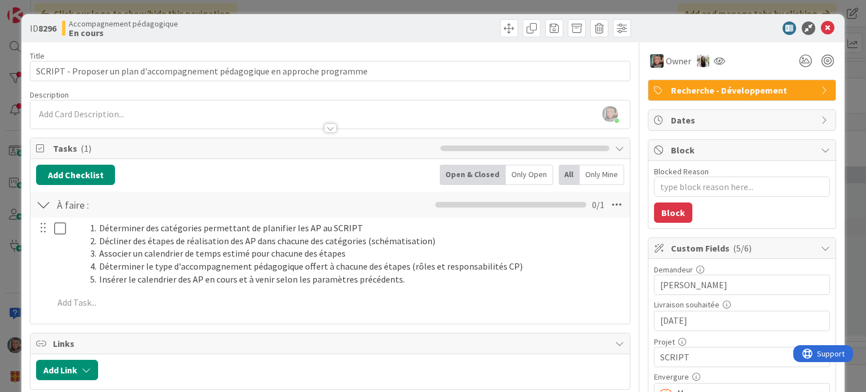
scroll to position [0, 0]
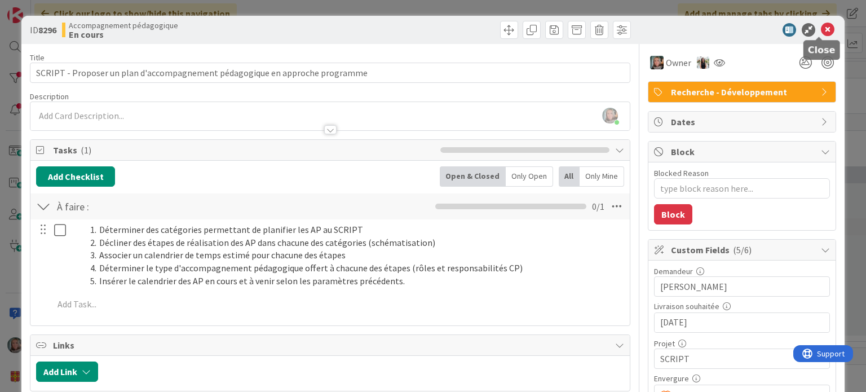
click at [821, 27] on icon at bounding box center [828, 30] width 14 height 14
